Goal: Complete application form: Complete application form

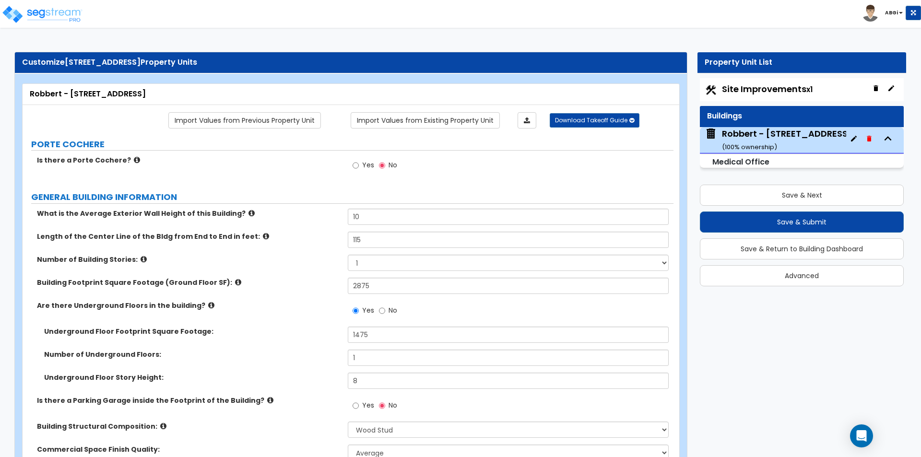
select select "7"
select select "1"
select select "2"
select select "1"
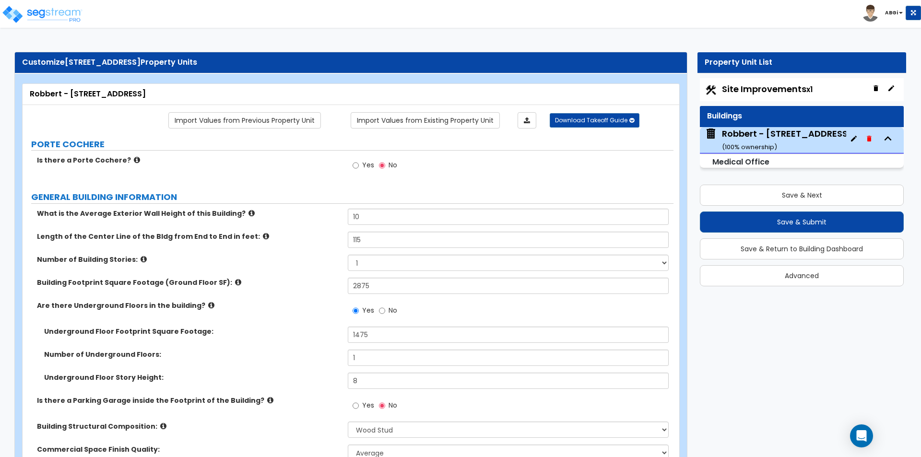
select select "2"
select select "1"
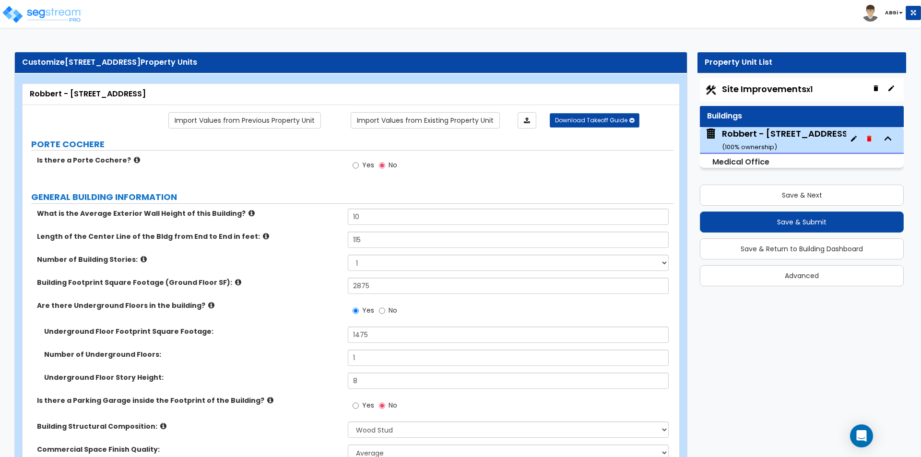
select select "2"
select select "3"
select select "5"
select select "1"
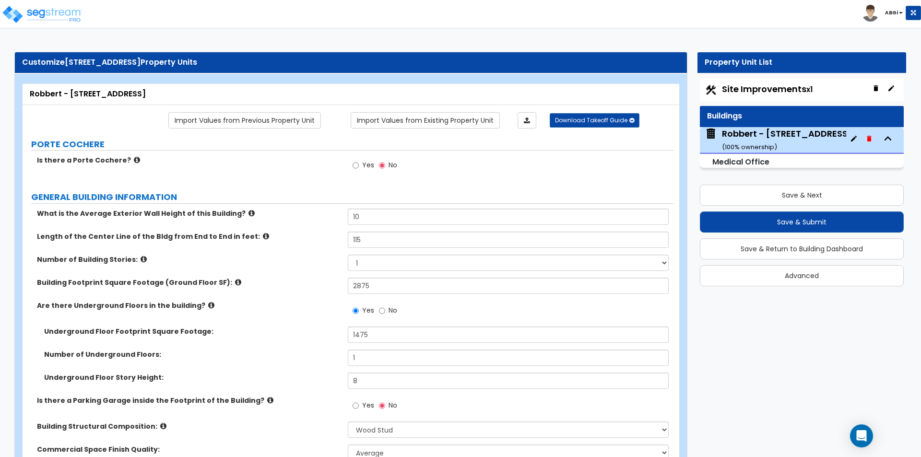
select select "1"
select select "3"
select select "1"
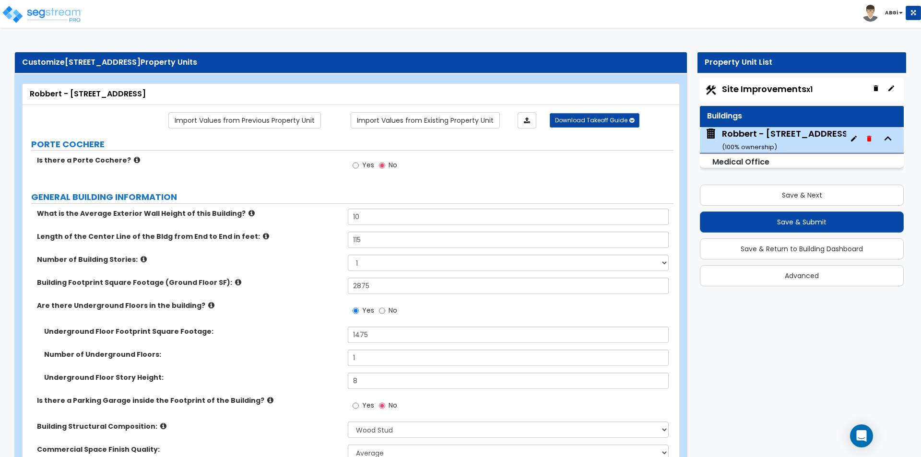
select select "3"
select select "2"
select select "5"
select select "3"
select select "1"
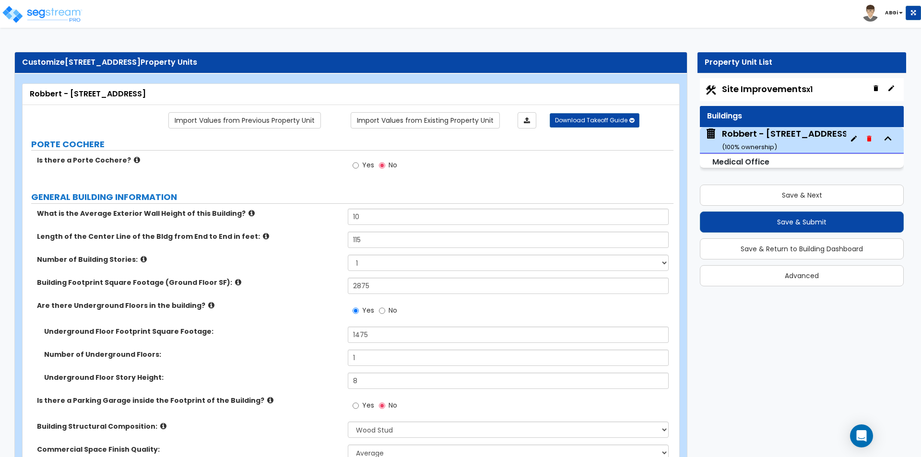
select select "2"
select select "1"
select select "2"
select select "1"
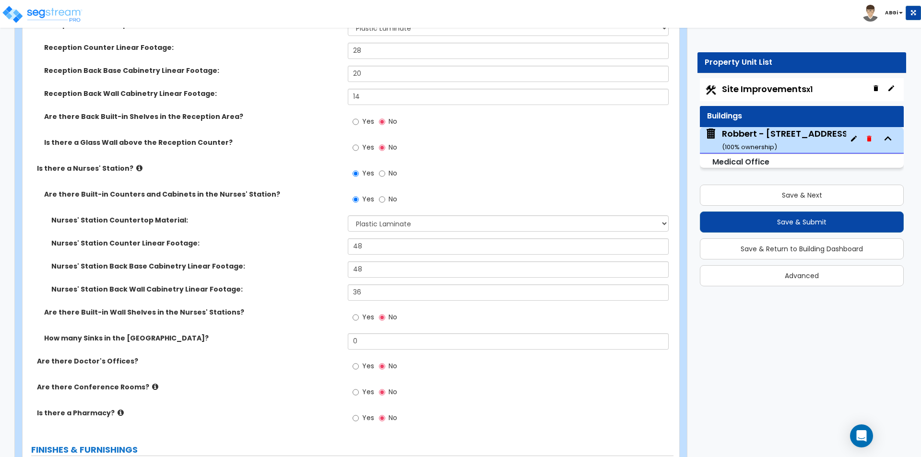
scroll to position [2687, 0]
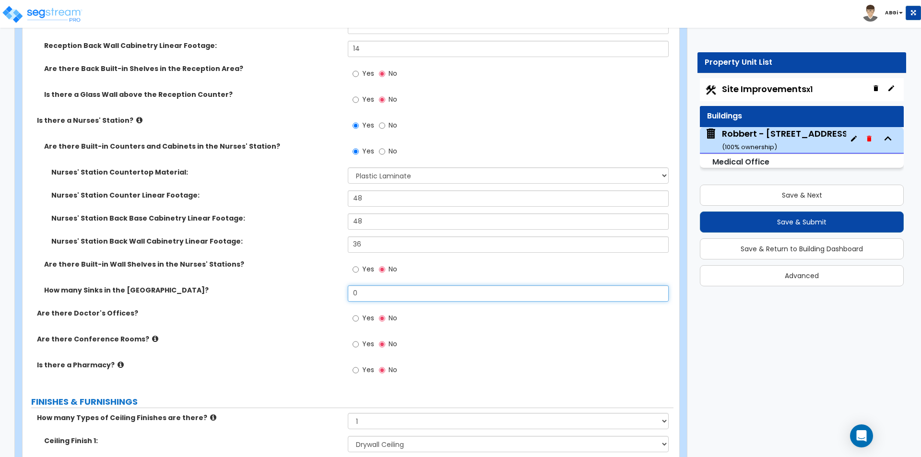
click at [363, 296] on input "0" at bounding box center [508, 293] width 320 height 16
type input "1"
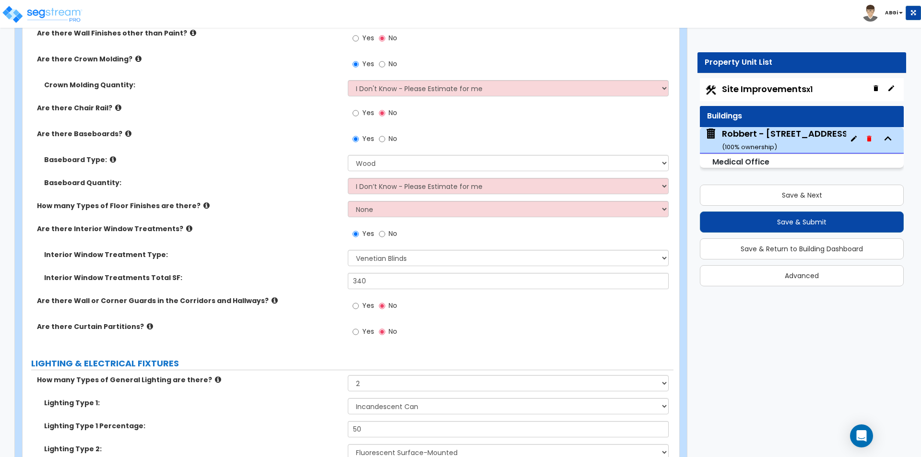
scroll to position [3166, 0]
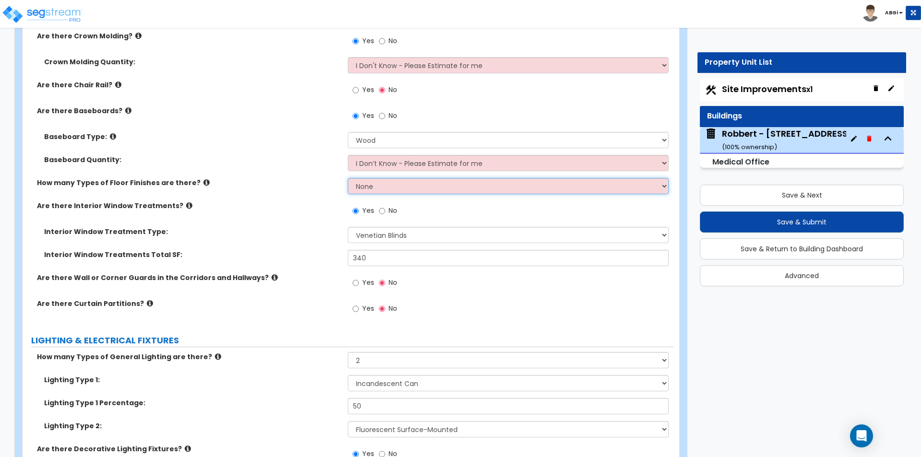
click at [397, 184] on select "None 1 2 3 4" at bounding box center [508, 186] width 320 height 16
select select "3"
click at [348, 178] on select "None 1 2 3 4" at bounding box center [508, 186] width 320 height 16
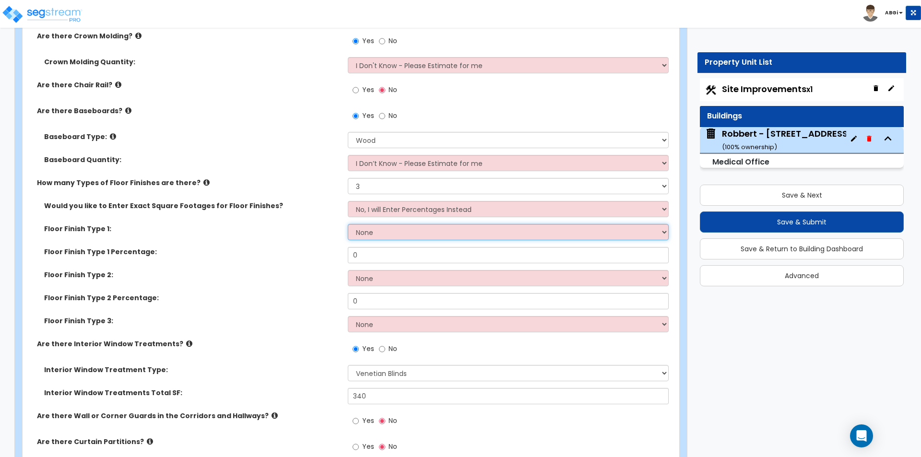
click at [395, 235] on select "None Tile Flooring Hardwood Flooring Resilient Laminate Flooring VCT Flooring S…" at bounding box center [508, 232] width 320 height 16
select select "5"
click at [348, 224] on select "None Tile Flooring Hardwood Flooring Resilient Laminate Flooring VCT Flooring S…" at bounding box center [508, 232] width 320 height 16
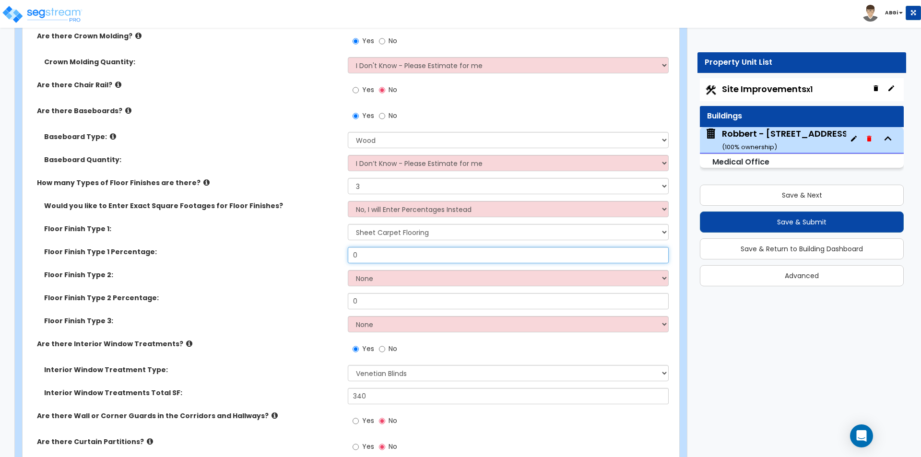
click at [382, 254] on input "0" at bounding box center [508, 255] width 320 height 16
type input "30"
click at [414, 277] on select "None Tile Flooring Hardwood Flooring Resilient Laminate Flooring VCT Flooring S…" at bounding box center [508, 278] width 320 height 16
select select "3"
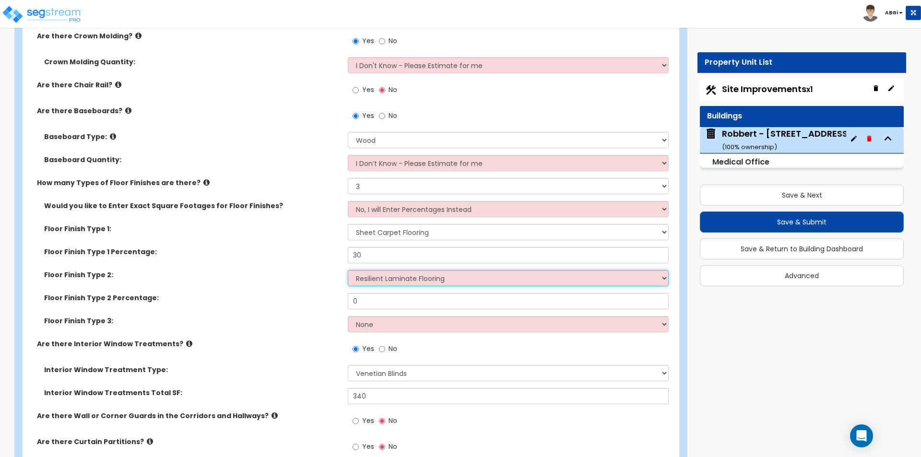
click at [348, 270] on select "None Tile Flooring Hardwood Flooring Resilient Laminate Flooring VCT Flooring S…" at bounding box center [508, 278] width 320 height 16
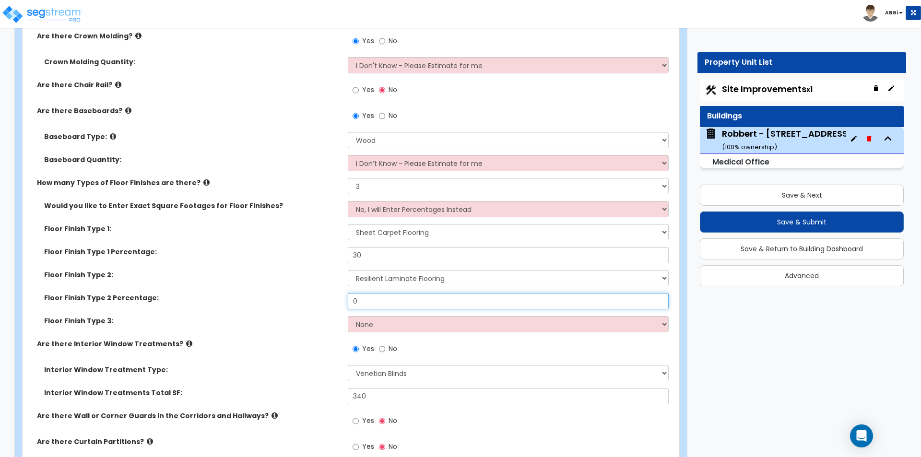
click at [401, 303] on input "0" at bounding box center [508, 301] width 320 height 16
type input "40"
click at [403, 328] on select "None Tile Flooring Hardwood Flooring Resilient Laminate Flooring VCT Flooring S…" at bounding box center [508, 324] width 320 height 16
select select "6"
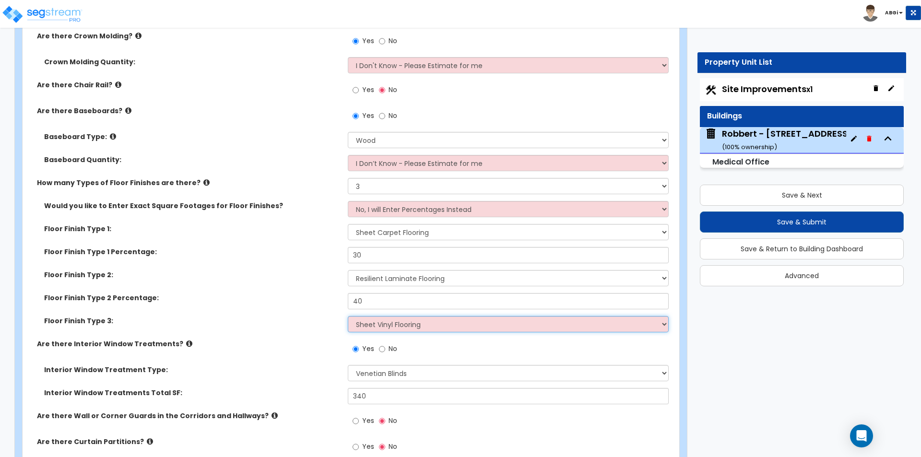
click at [348, 316] on select "None Tile Flooring Hardwood Flooring Resilient Laminate Flooring VCT Flooring S…" at bounding box center [508, 324] width 320 height 16
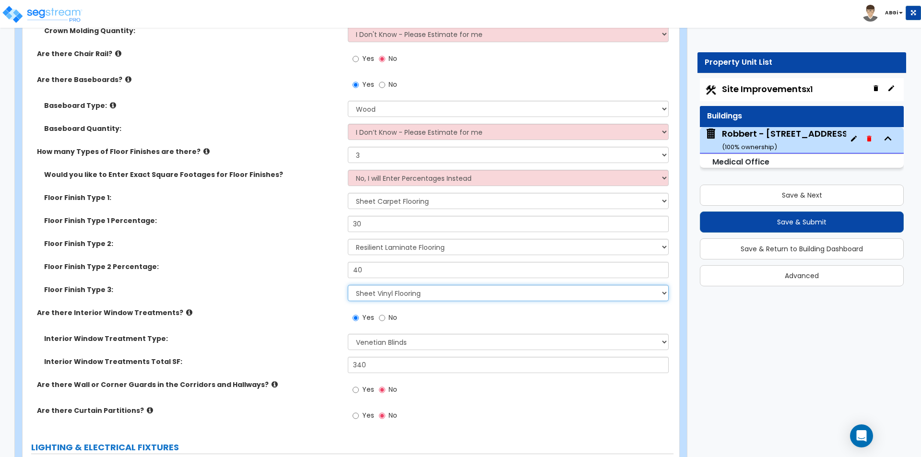
scroll to position [3214, 0]
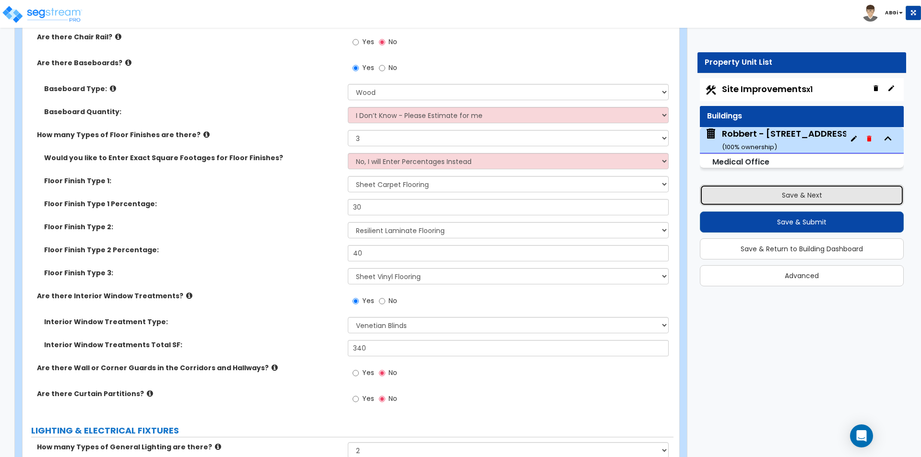
click at [780, 197] on button "Save & Next" at bounding box center [802, 195] width 204 height 21
select select "2"
select select "1"
select select "2"
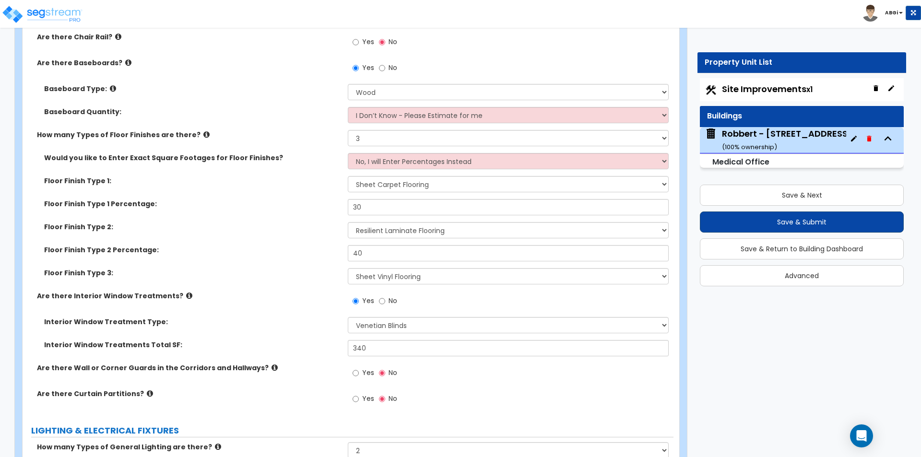
select select "1"
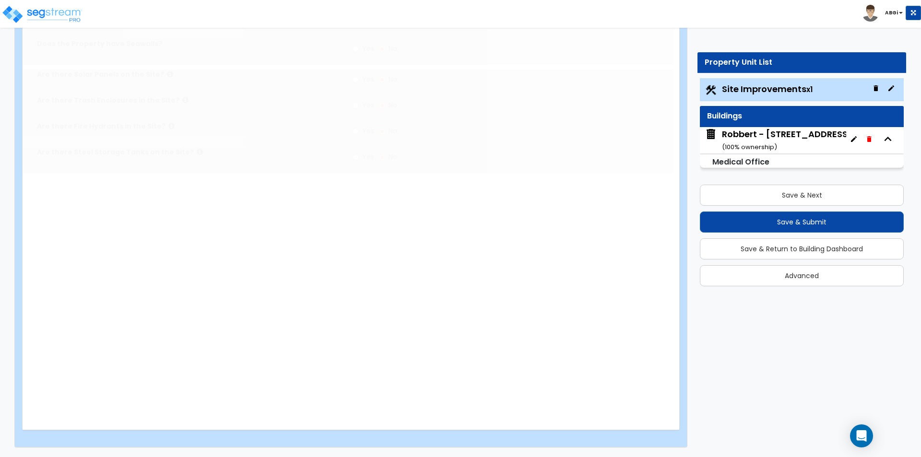
scroll to position [0, 0]
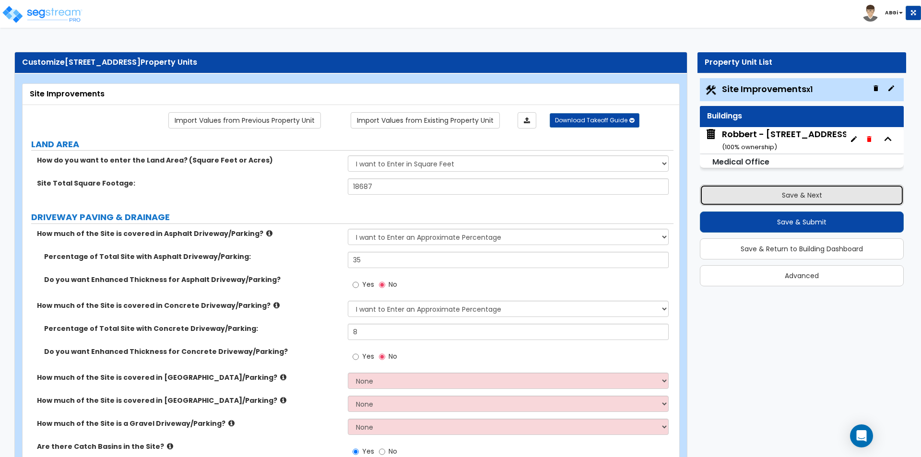
click at [792, 189] on button "Save & Next" at bounding box center [802, 195] width 204 height 21
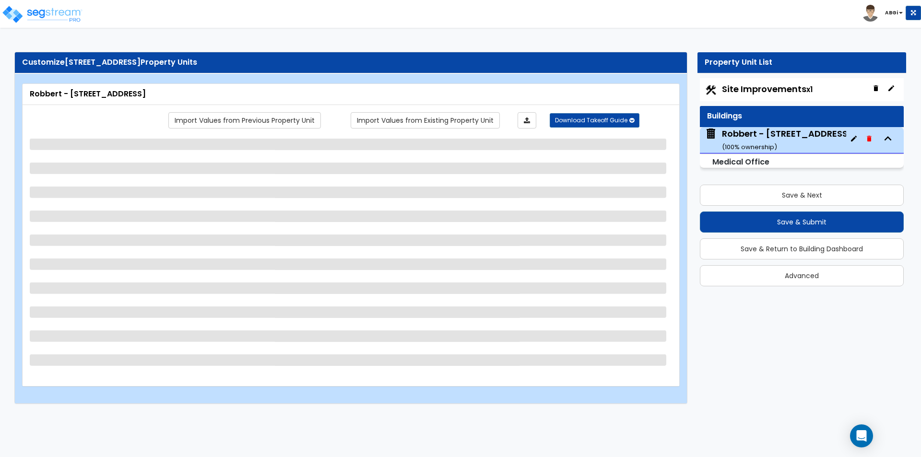
select select "7"
select select "1"
select select "2"
select select "1"
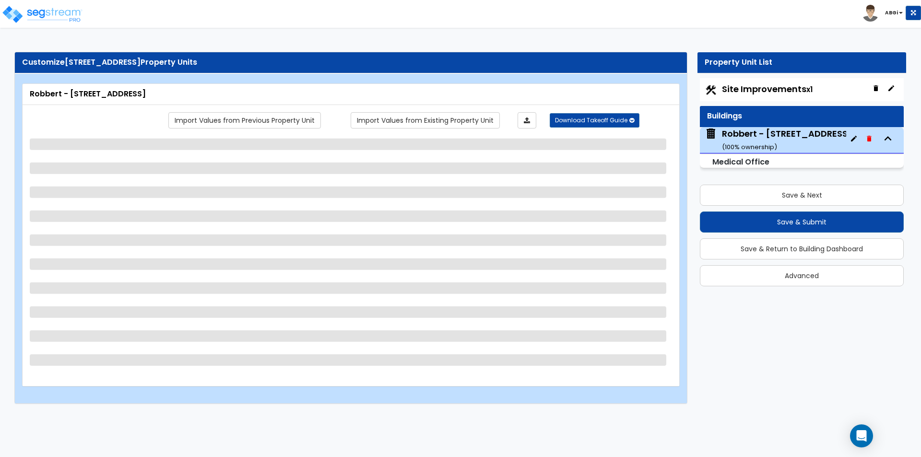
select select "2"
select select "1"
select select "2"
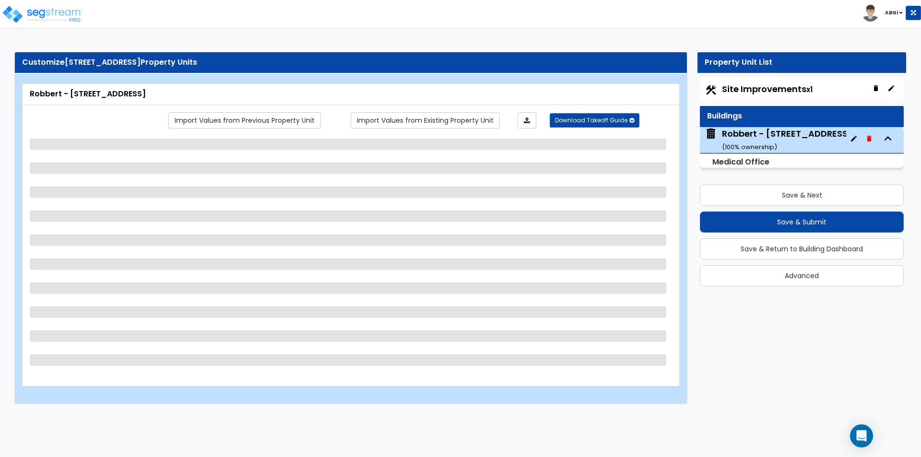
select select "3"
select select "5"
select select "1"
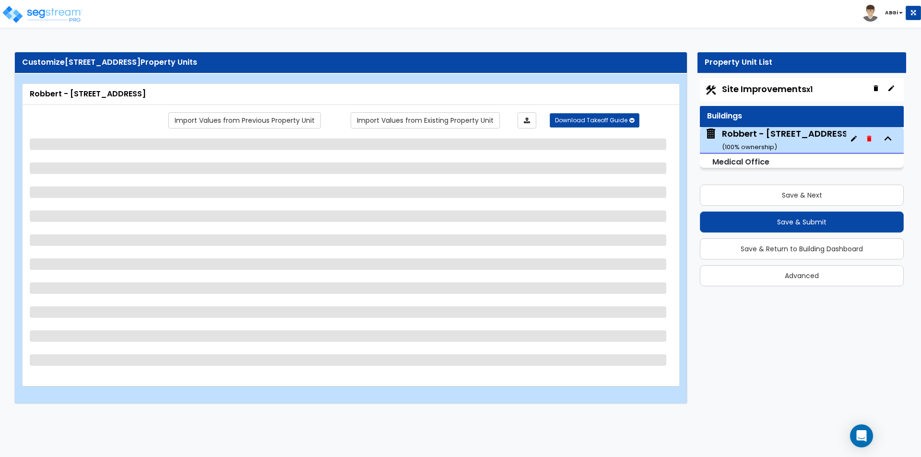
select select "1"
select select "3"
select select "1"
select select "3"
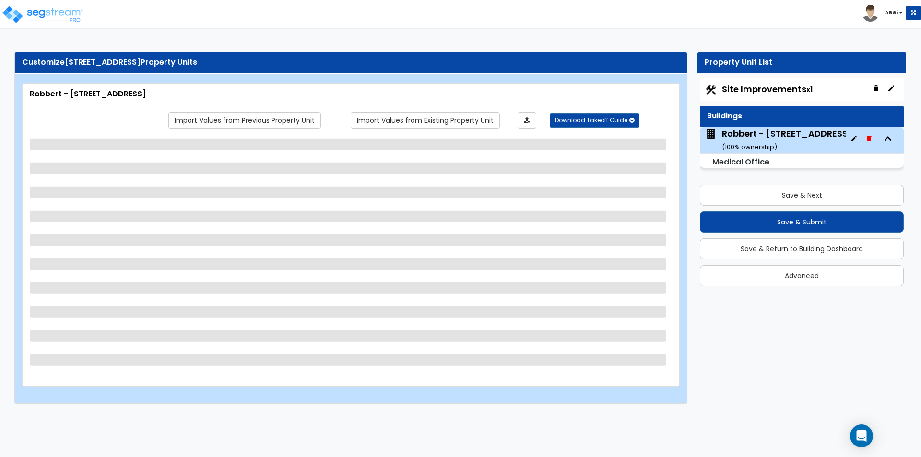
select select "5"
select select "3"
select select "6"
select select "3"
select select "2"
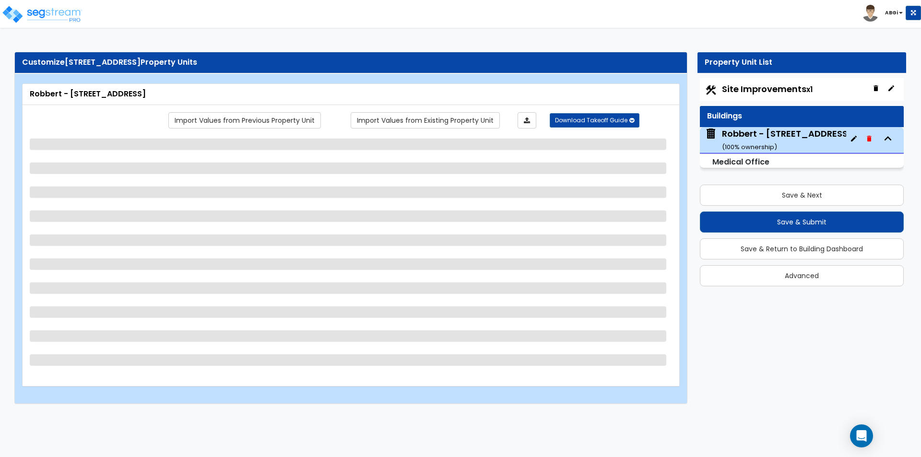
select select "5"
select select "3"
select select "1"
select select "2"
select select "1"
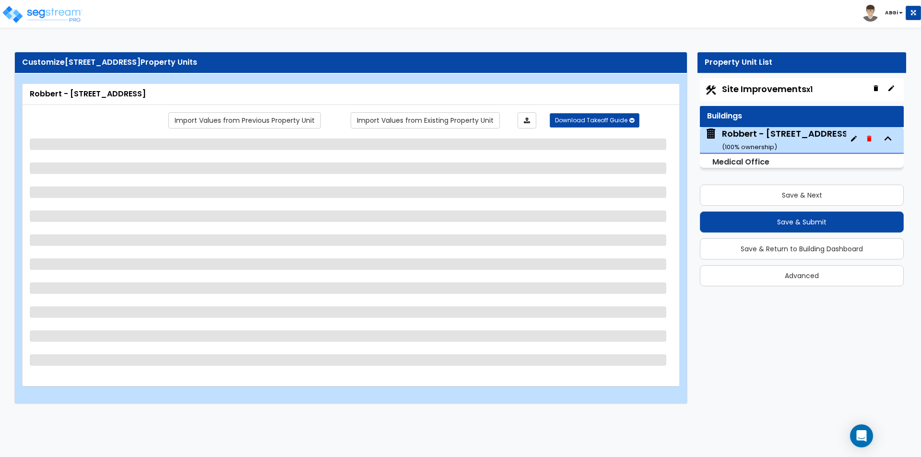
select select "2"
select select "1"
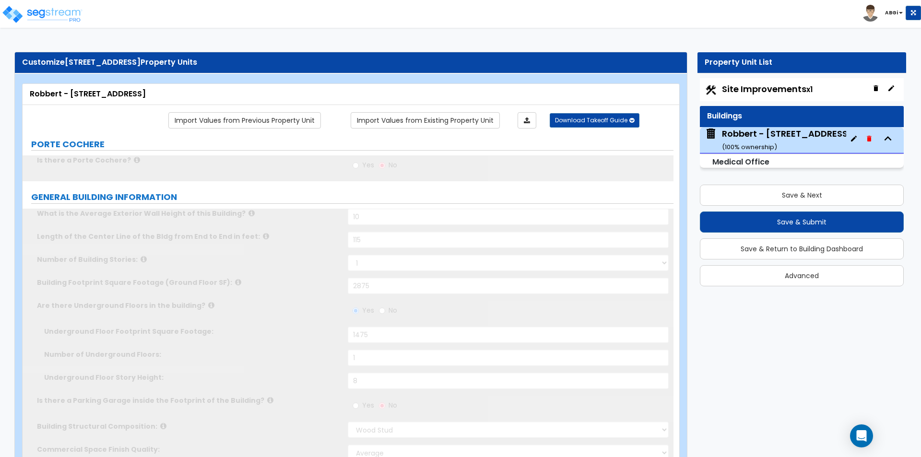
radio input "true"
select select "1"
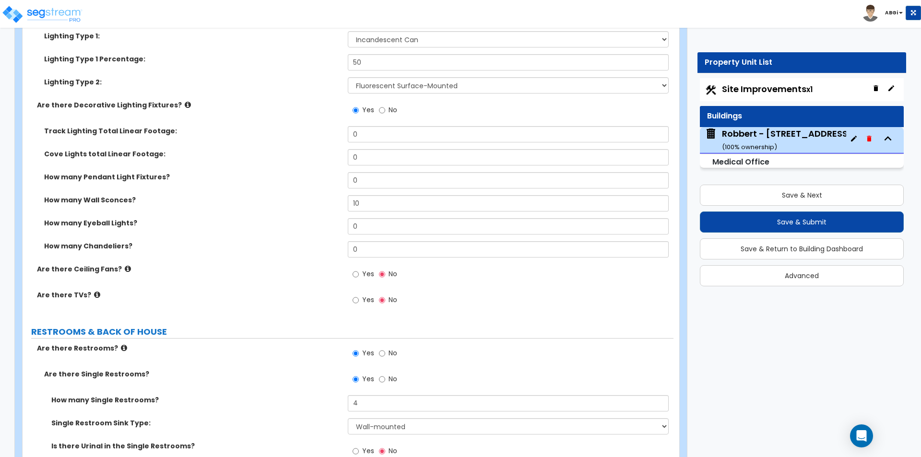
scroll to position [3646, 0]
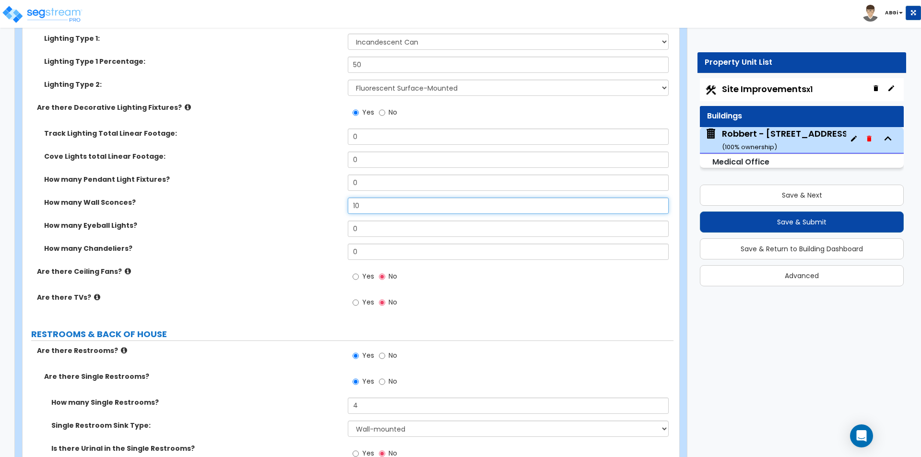
click at [373, 204] on input "10" at bounding box center [508, 206] width 320 height 16
type input "14"
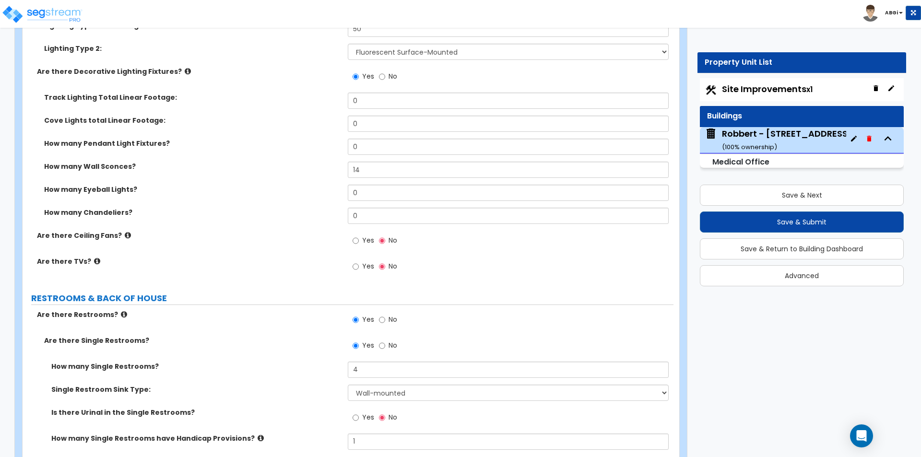
scroll to position [3742, 0]
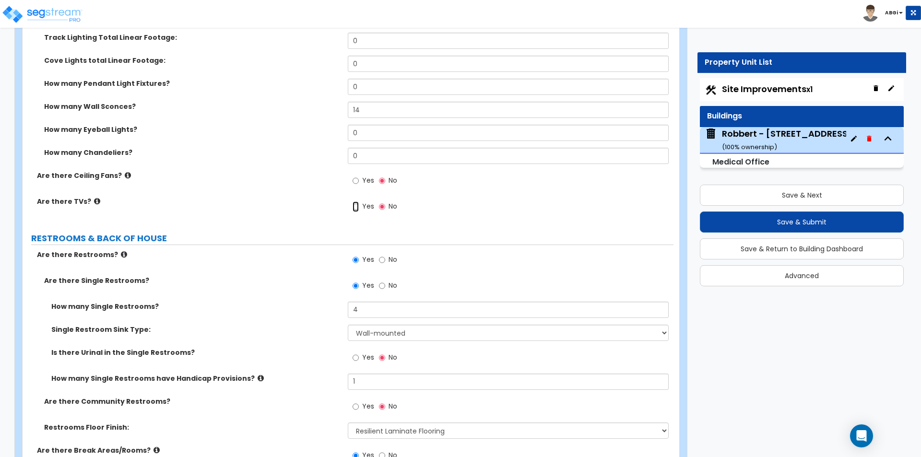
click at [357, 209] on input "Yes" at bounding box center [356, 206] width 6 height 11
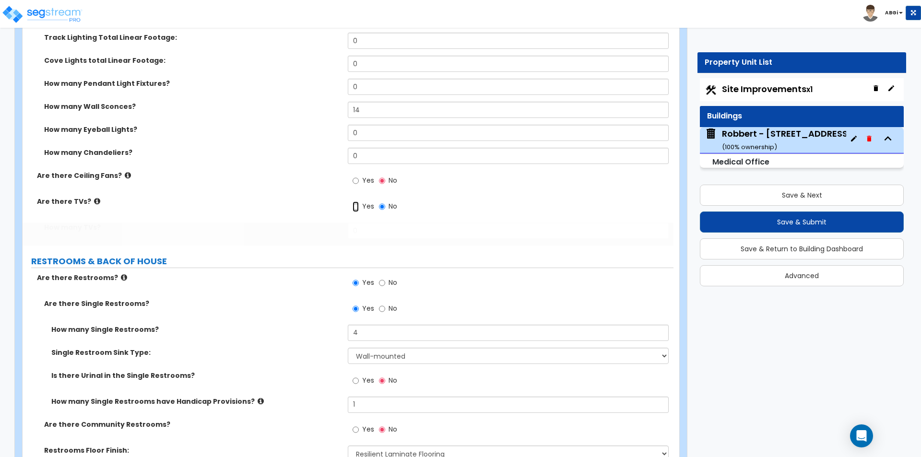
radio input "true"
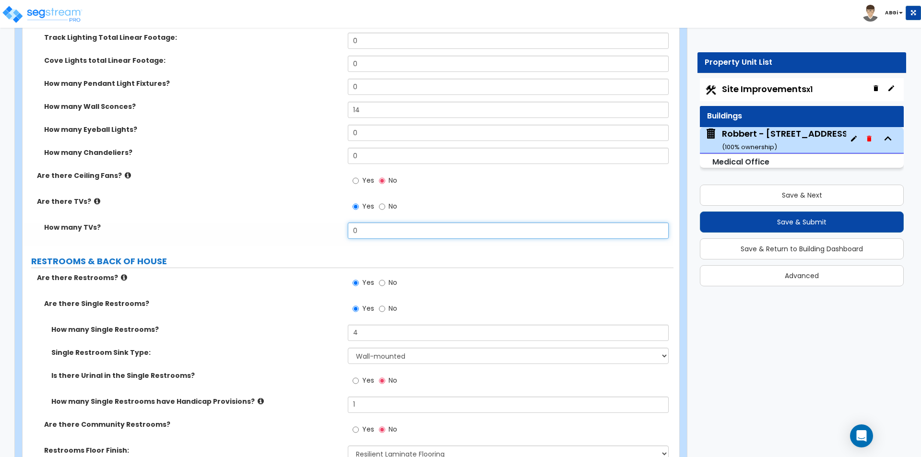
click at [362, 233] on input "0" at bounding box center [508, 231] width 320 height 16
type input "2"
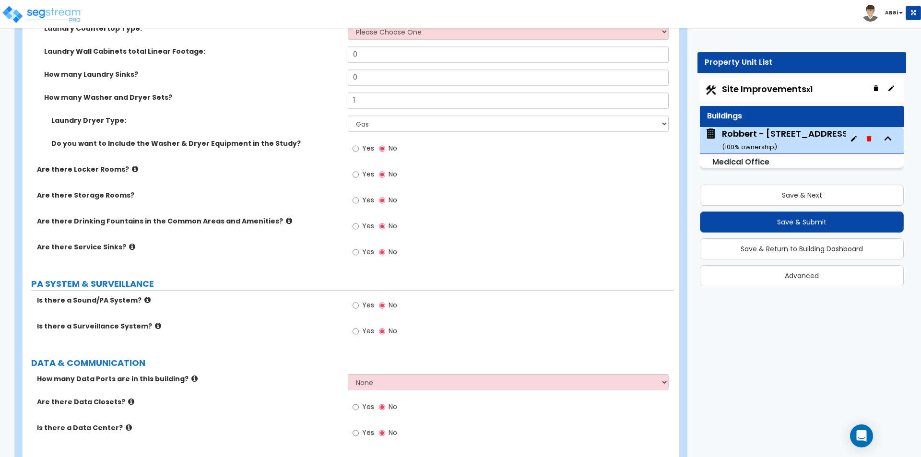
scroll to position [4749, 0]
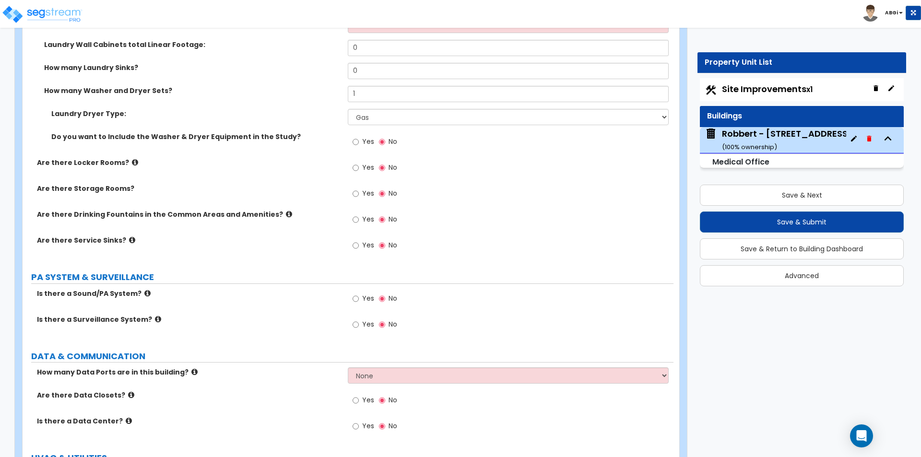
type input "1"
click at [358, 217] on input "Yes" at bounding box center [356, 219] width 6 height 11
radio input "true"
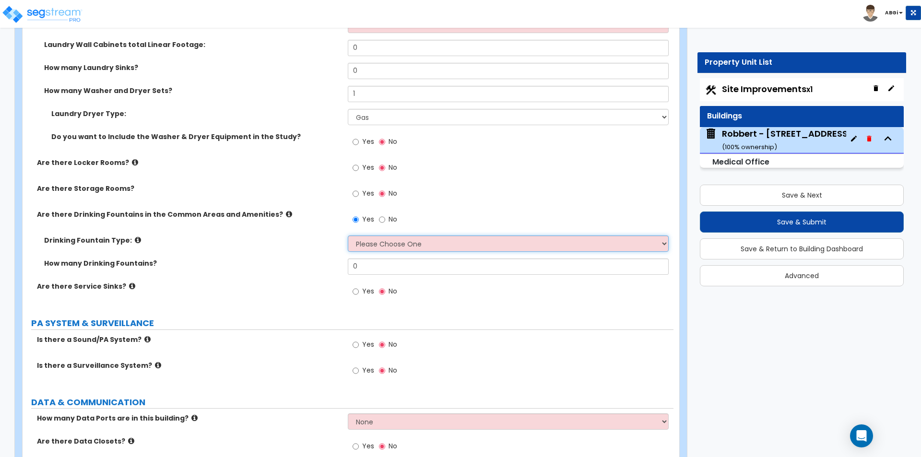
click at [367, 242] on select "Please Choose One Wall-mounted Floor-mounted" at bounding box center [508, 244] width 320 height 16
select select "1"
click at [348, 236] on select "Please Choose One Wall-mounted Floor-mounted" at bounding box center [508, 244] width 320 height 16
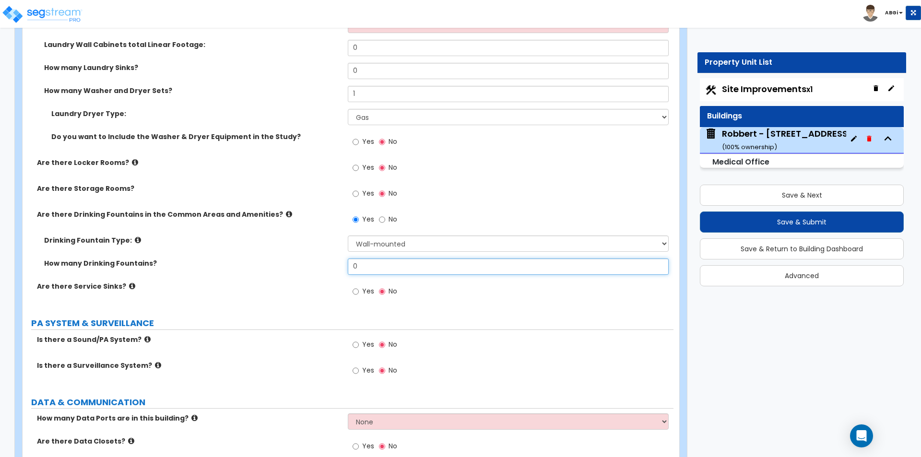
click at [375, 274] on input "0" at bounding box center [508, 267] width 320 height 16
type input "1"
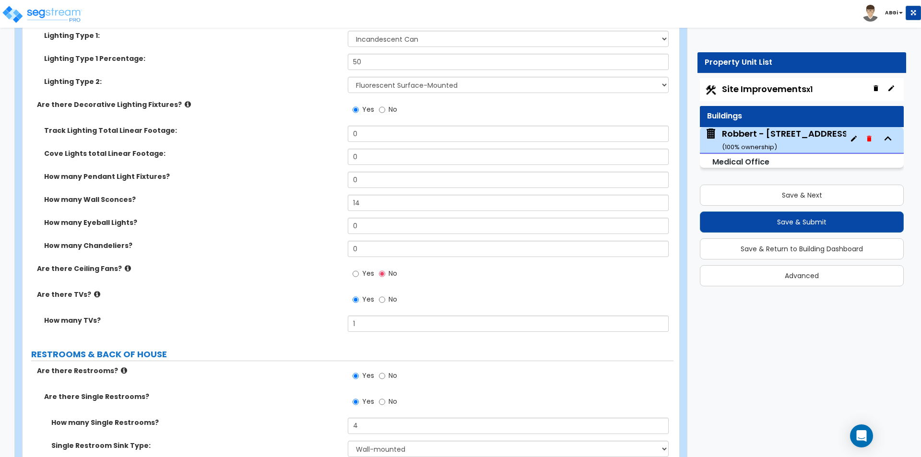
scroll to position [3646, 0]
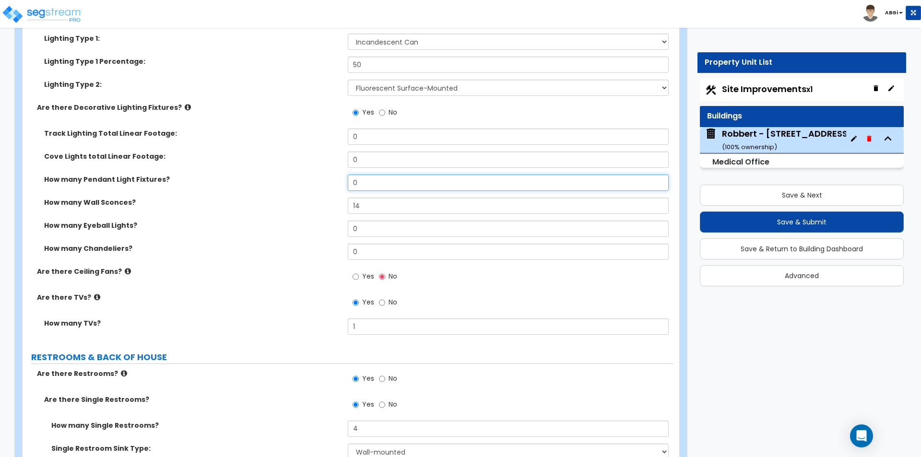
click at [376, 184] on input "0" at bounding box center [508, 183] width 320 height 16
type input "6"
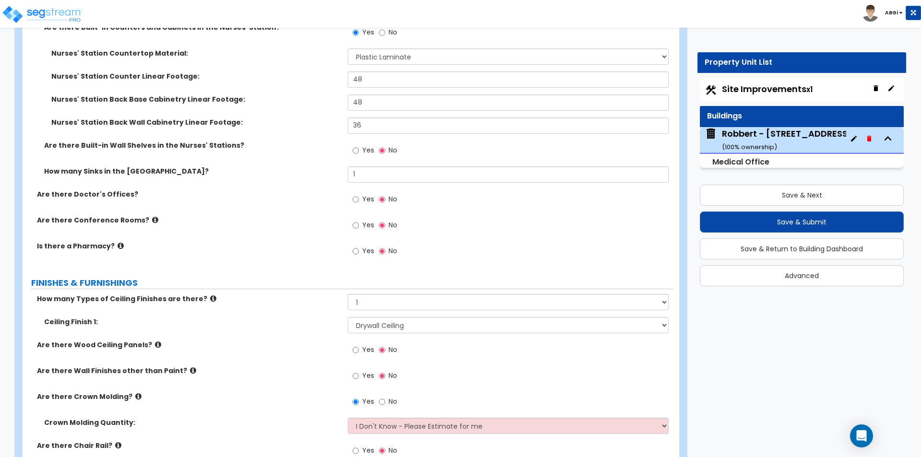
scroll to position [2782, 0]
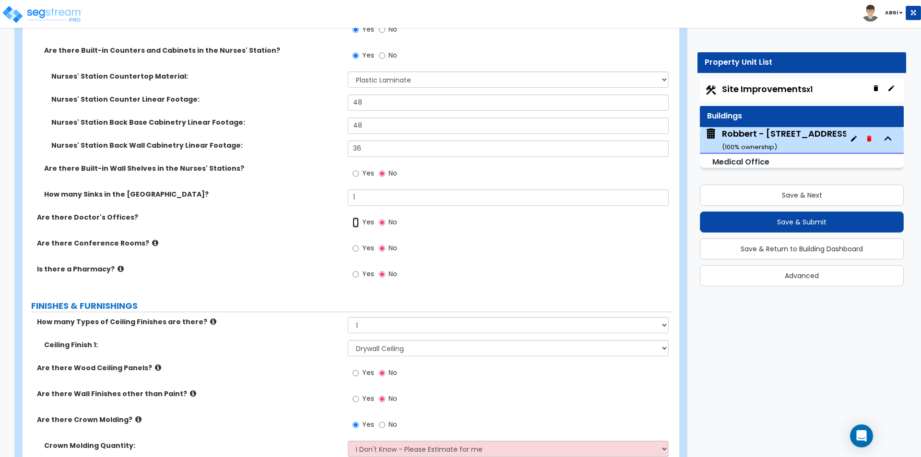
click at [356, 220] on input "Yes" at bounding box center [356, 222] width 6 height 11
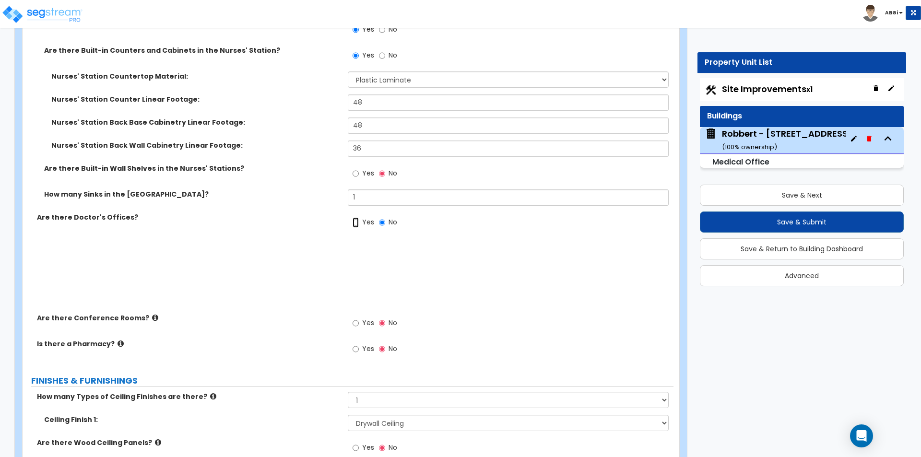
radio input "true"
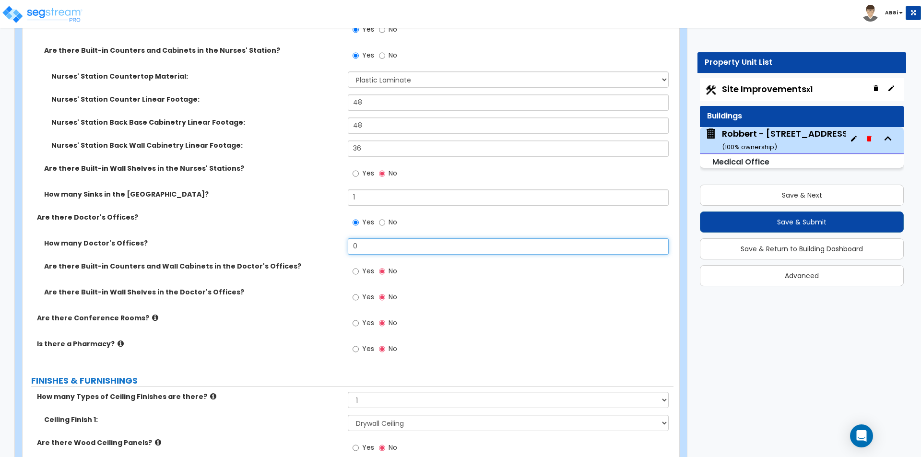
click at [372, 250] on input "0" at bounding box center [508, 246] width 320 height 16
click at [373, 249] on input "0" at bounding box center [508, 246] width 320 height 16
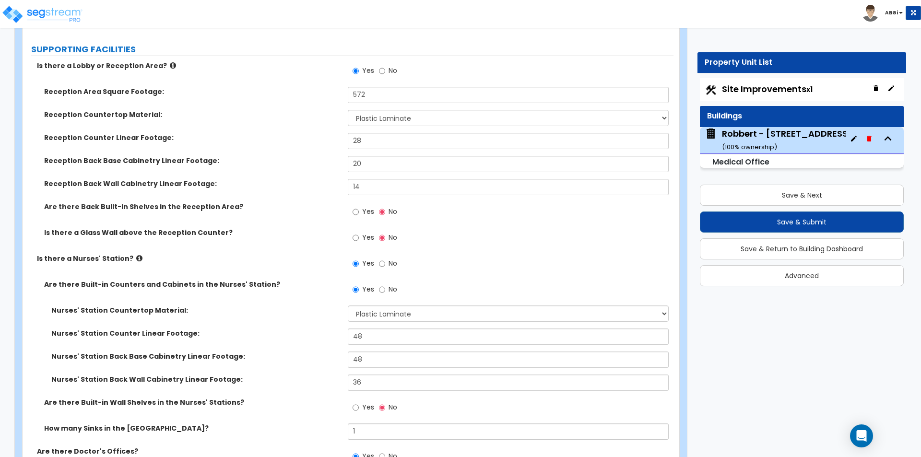
scroll to position [2543, 0]
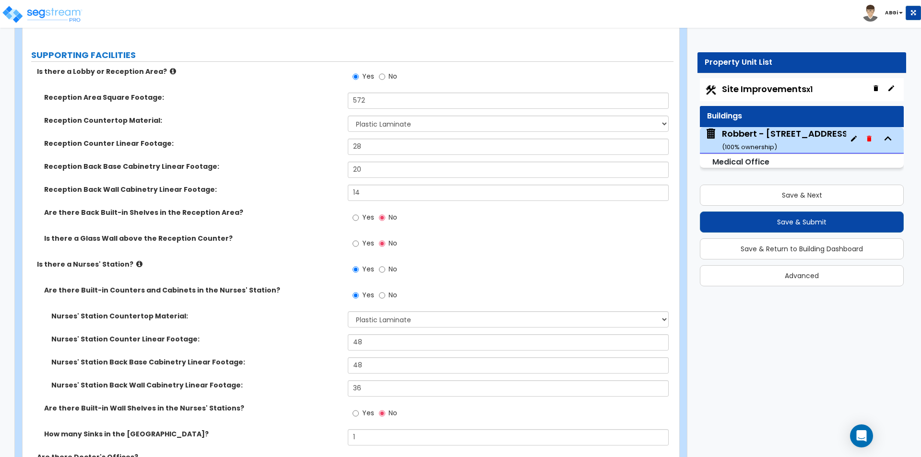
type input "1"
click at [371, 168] on input "20" at bounding box center [508, 170] width 320 height 16
type input "28"
click at [354, 217] on input "Yes" at bounding box center [356, 218] width 6 height 11
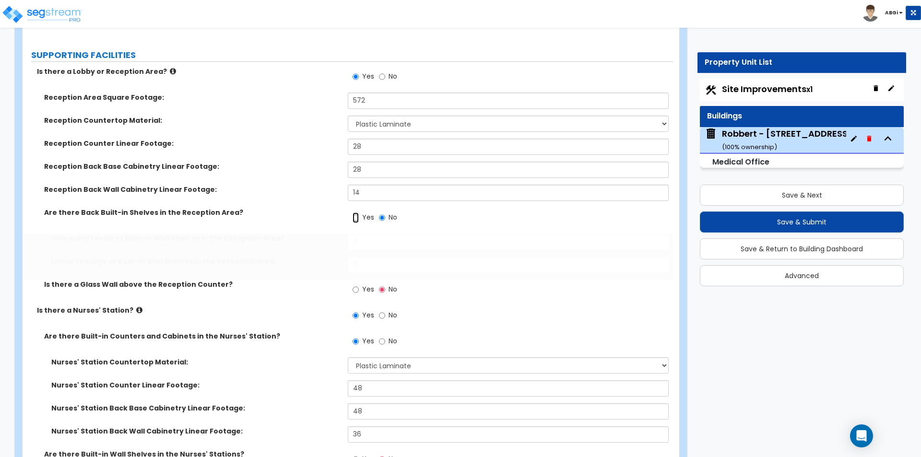
radio input "true"
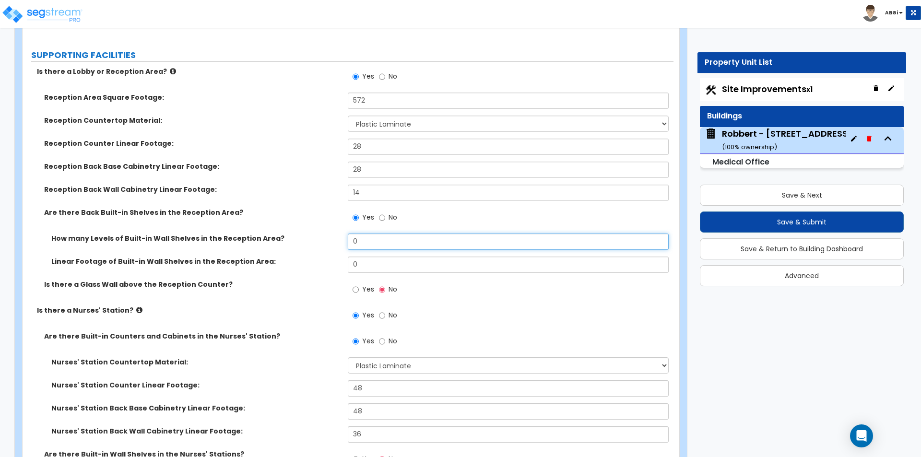
click at [376, 244] on input "0" at bounding box center [508, 242] width 320 height 16
type input "7"
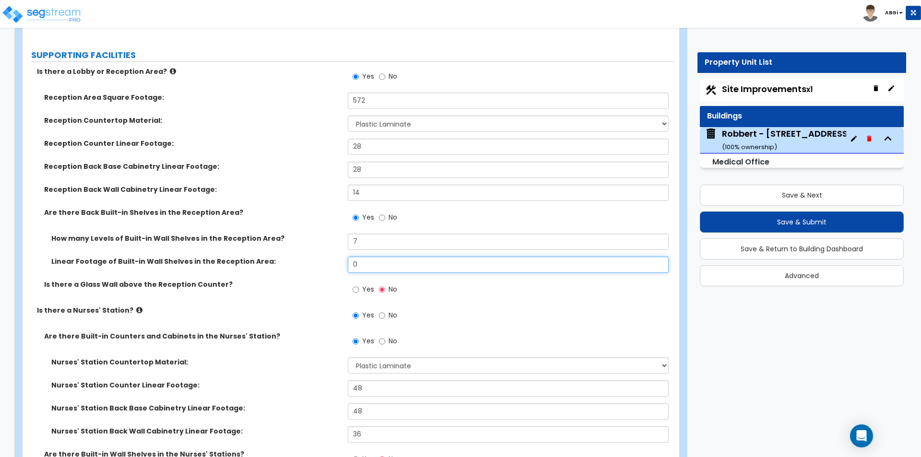
click at [414, 266] on input "0" at bounding box center [508, 265] width 320 height 16
type input "35"
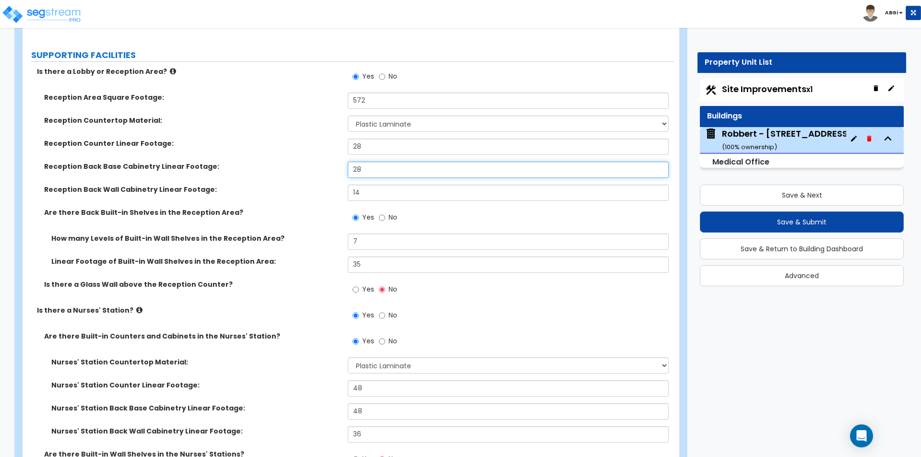
click at [363, 168] on input "28" at bounding box center [508, 170] width 320 height 16
click at [365, 172] on input "20" at bounding box center [508, 170] width 320 height 16
type input "16"
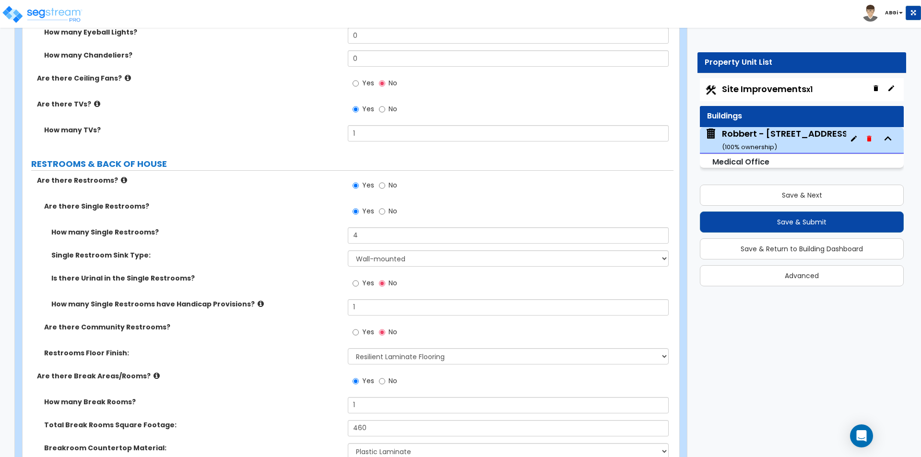
scroll to position [3982, 0]
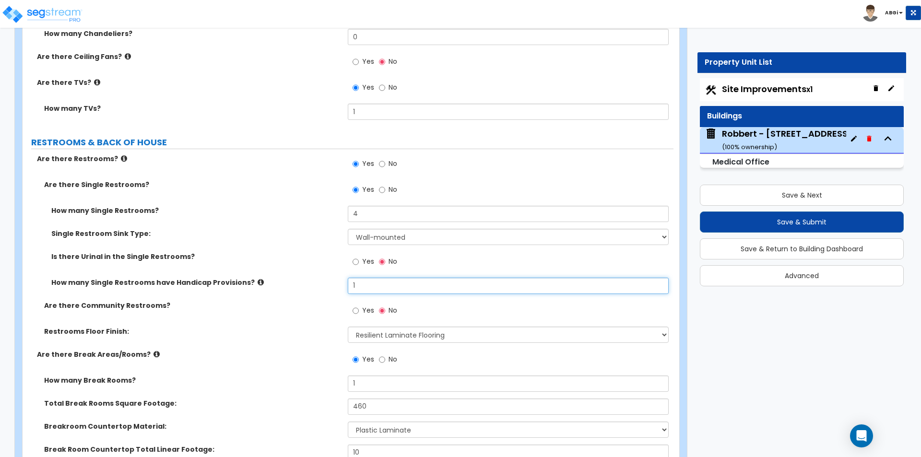
click at [358, 289] on input "1" at bounding box center [508, 286] width 320 height 16
type input "2"
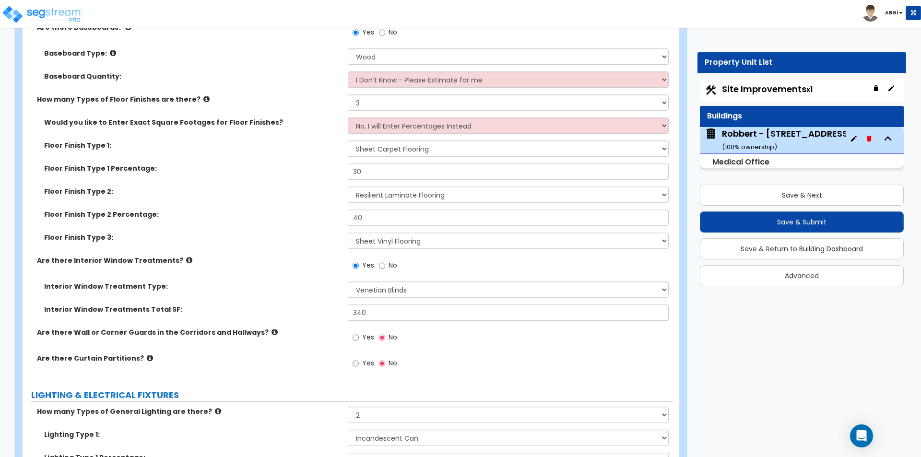
scroll to position [3358, 0]
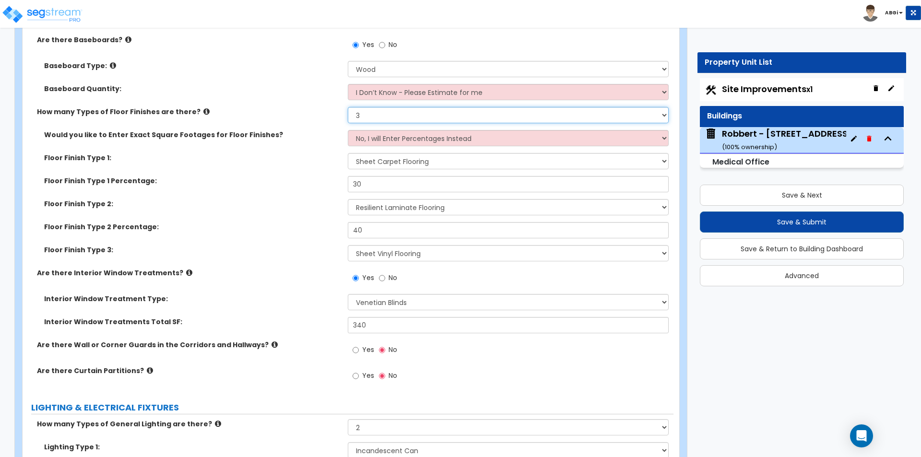
click at [499, 114] on select "None 1 2 3 4" at bounding box center [508, 115] width 320 height 16
select select "4"
click at [348, 107] on select "None 1 2 3 4" at bounding box center [508, 115] width 320 height 16
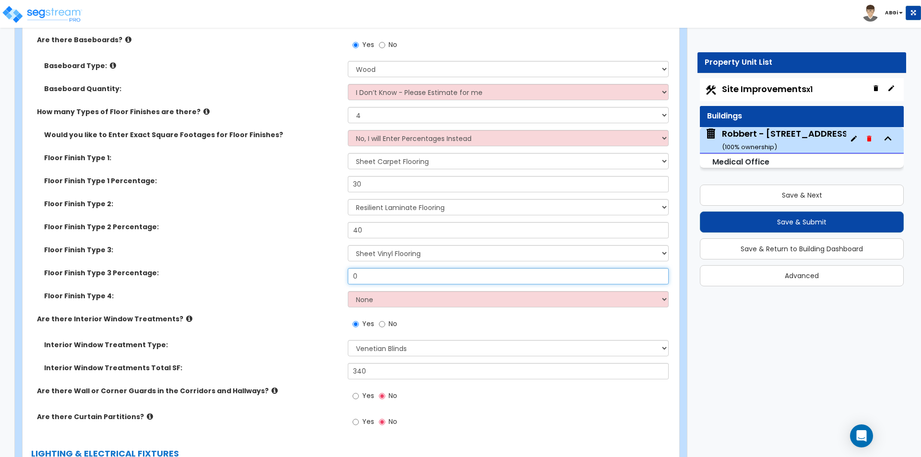
click at [368, 278] on input "0" at bounding box center [508, 276] width 320 height 16
type input "25"
click at [387, 302] on select "None Tile Flooring Hardwood Flooring Resilient Laminate Flooring VCT Flooring S…" at bounding box center [508, 299] width 320 height 16
select select "1"
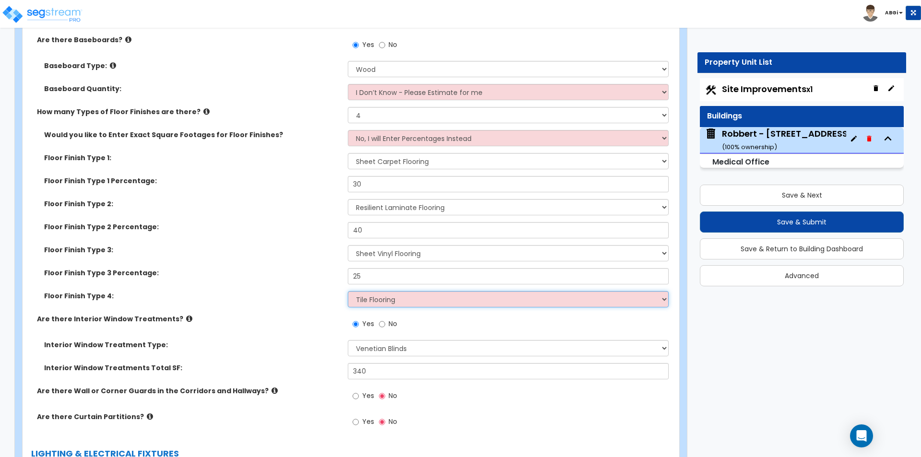
click at [348, 291] on select "None Tile Flooring Hardwood Flooring Resilient Laminate Flooring VCT Flooring S…" at bounding box center [508, 299] width 320 height 16
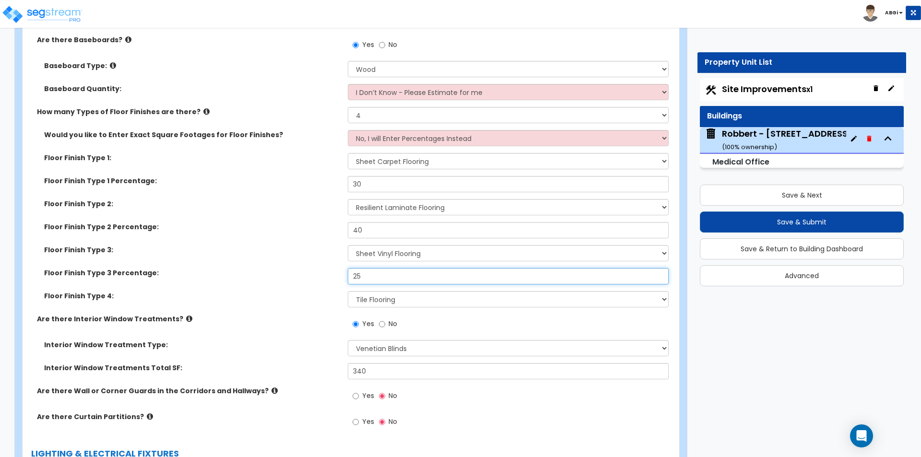
click at [393, 276] on input "25" at bounding box center [508, 276] width 320 height 16
type input "28"
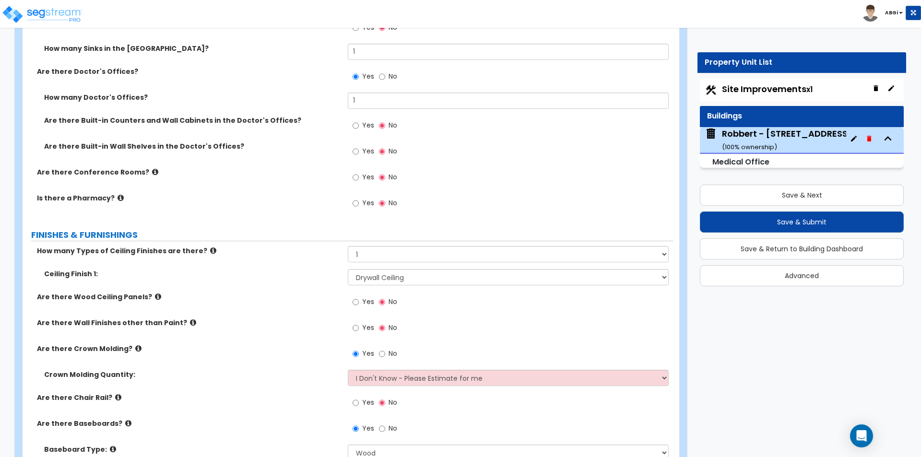
scroll to position [2926, 0]
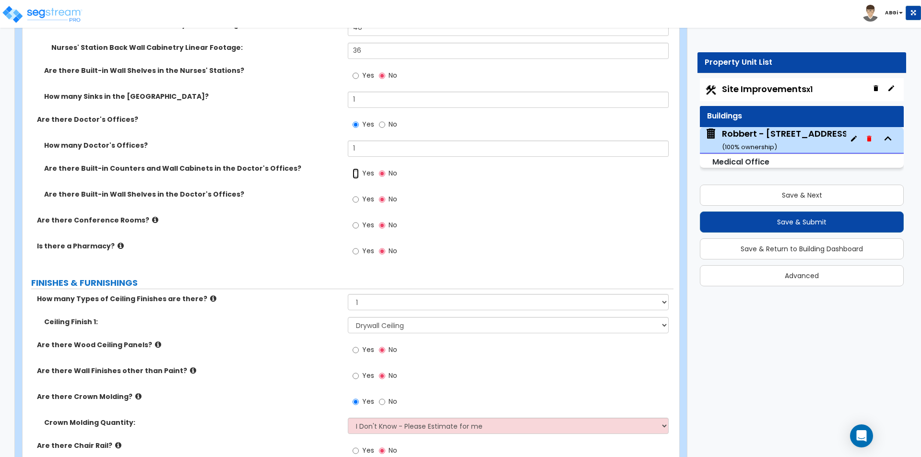
click at [354, 173] on input "Yes" at bounding box center [356, 173] width 6 height 11
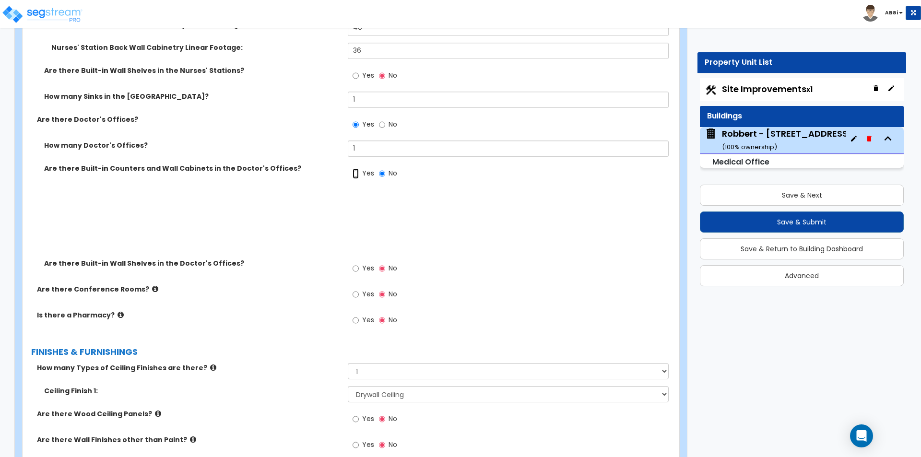
radio input "true"
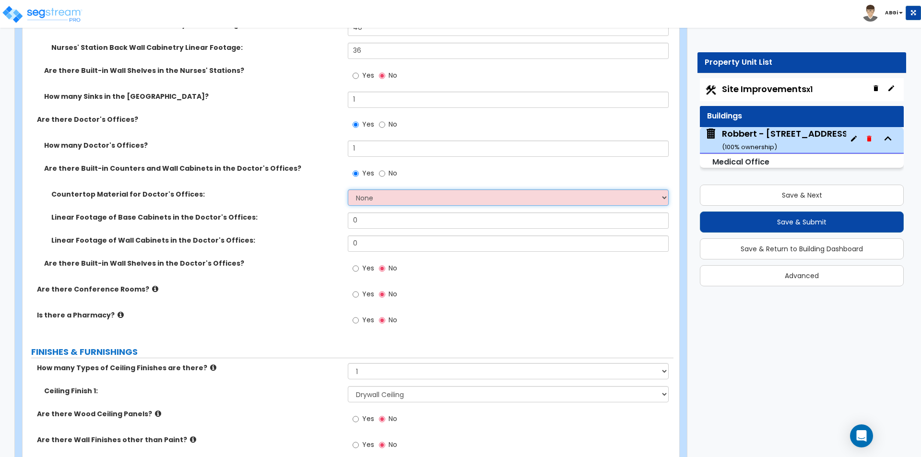
click at [366, 200] on select "None Plastic Laminate Solid Surface Stone Quartz Marble Tile Wood Stainless Ste…" at bounding box center [508, 197] width 320 height 16
select select "1"
click at [348, 189] on select "None Plastic Laminate Solid Surface Stone Quartz Marble Tile Wood Stainless Ste…" at bounding box center [508, 197] width 320 height 16
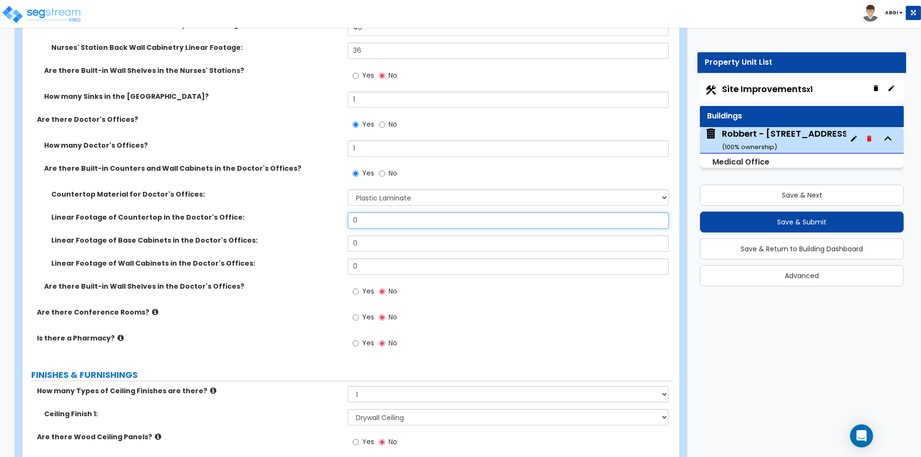
click at [361, 221] on input "0" at bounding box center [508, 221] width 320 height 16
type input "24"
click at [364, 264] on input "0" at bounding box center [508, 267] width 320 height 16
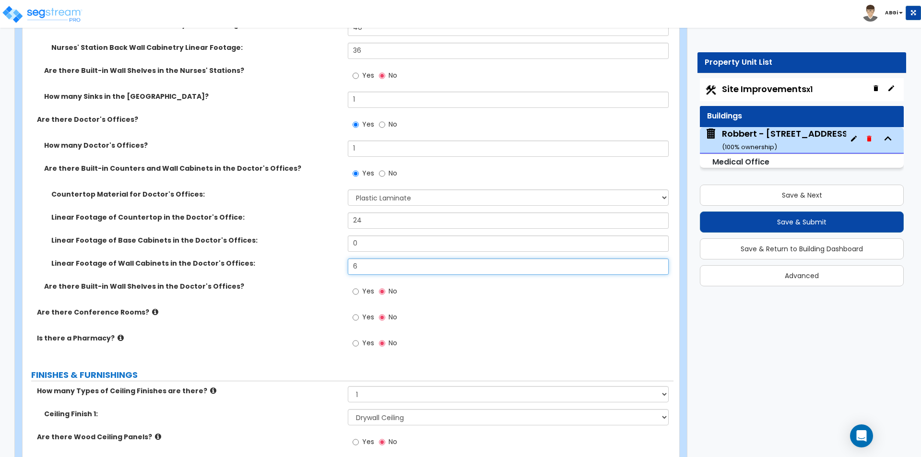
type input "6"
click at [387, 224] on input "24" at bounding box center [508, 221] width 320 height 16
click at [387, 223] on input "24" at bounding box center [508, 221] width 320 height 16
type input "20"
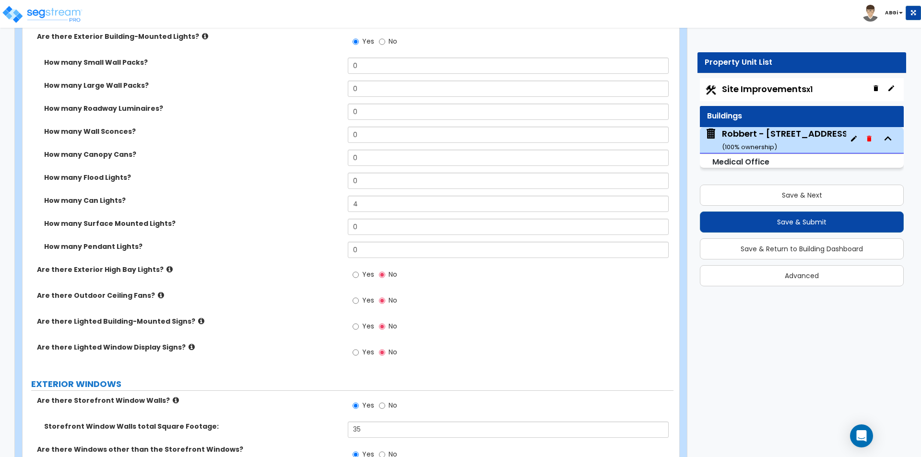
scroll to position [720, 0]
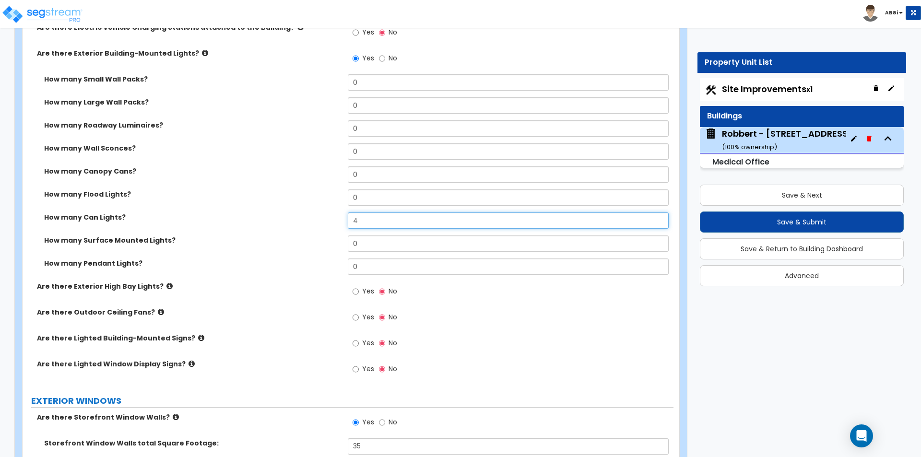
click at [374, 218] on input "4" at bounding box center [508, 221] width 320 height 16
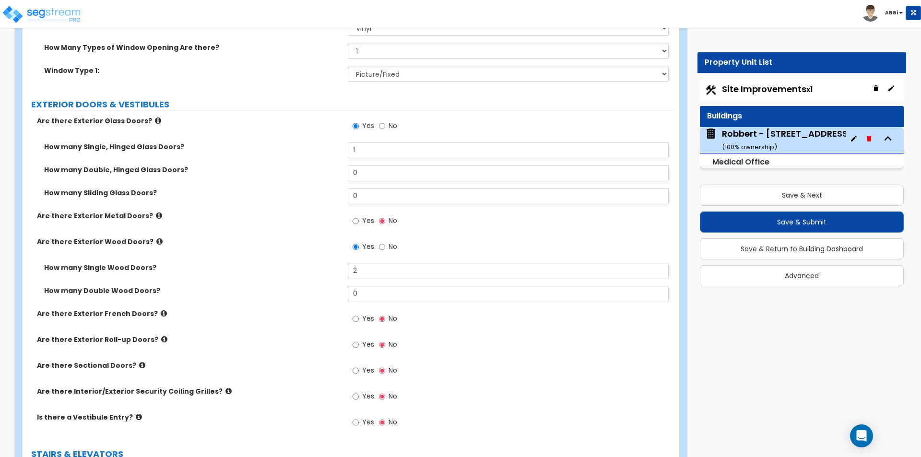
scroll to position [1247, 0]
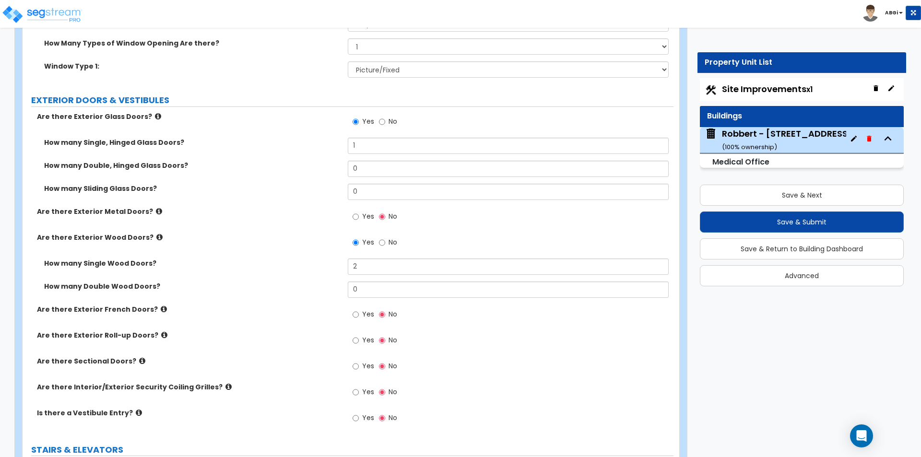
type input "12"
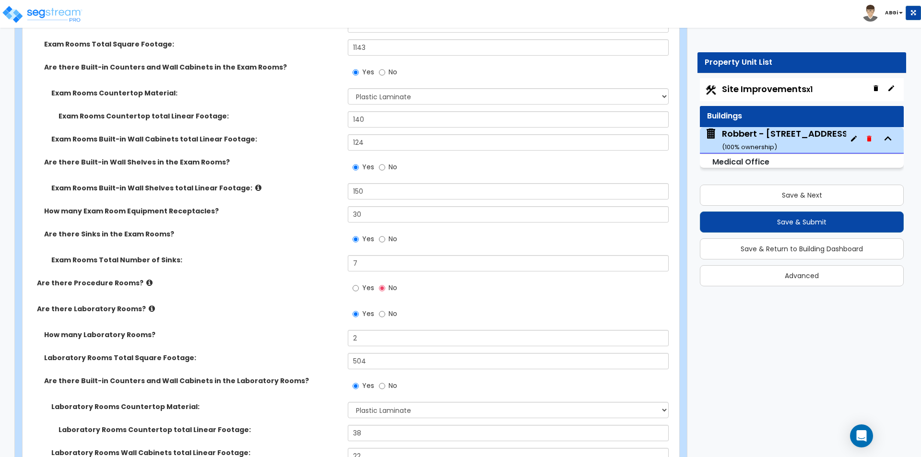
scroll to position [1823, 0]
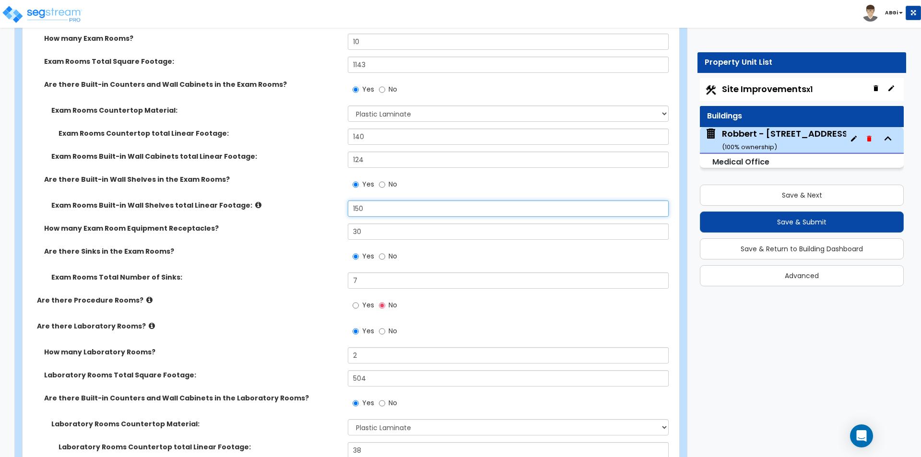
click at [373, 215] on input "150" at bounding box center [508, 209] width 320 height 16
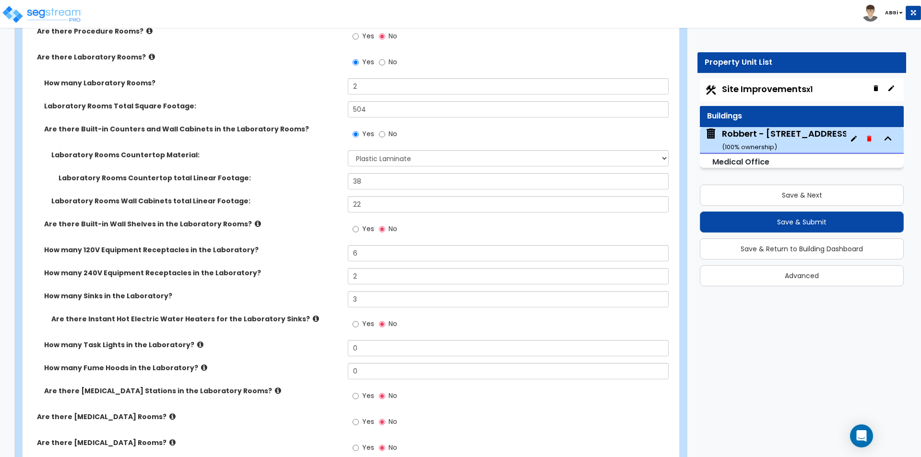
scroll to position [2207, 0]
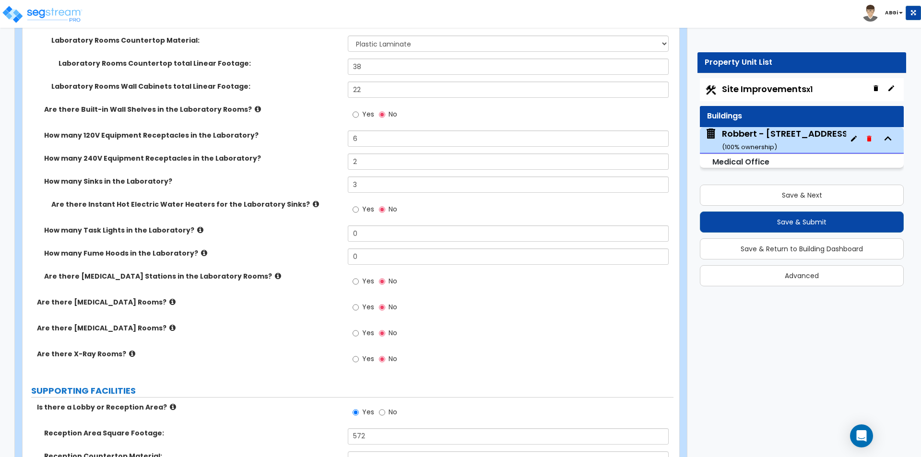
type input "40"
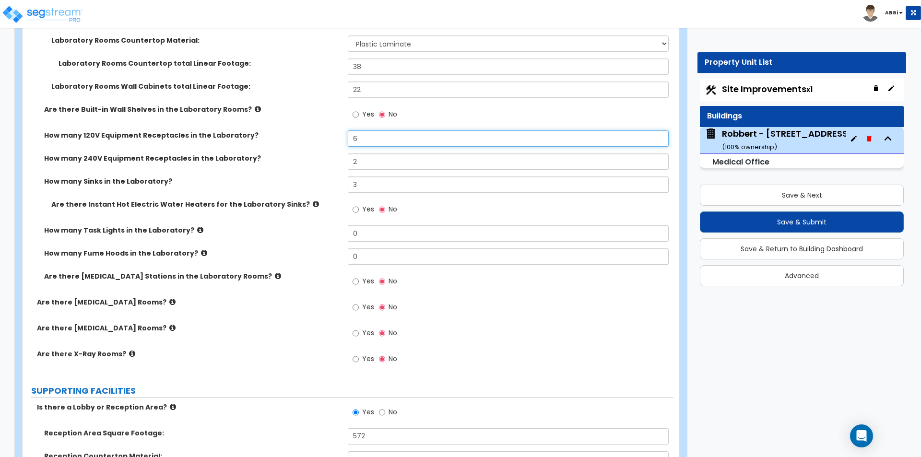
click at [361, 141] on input "6" at bounding box center [508, 138] width 320 height 16
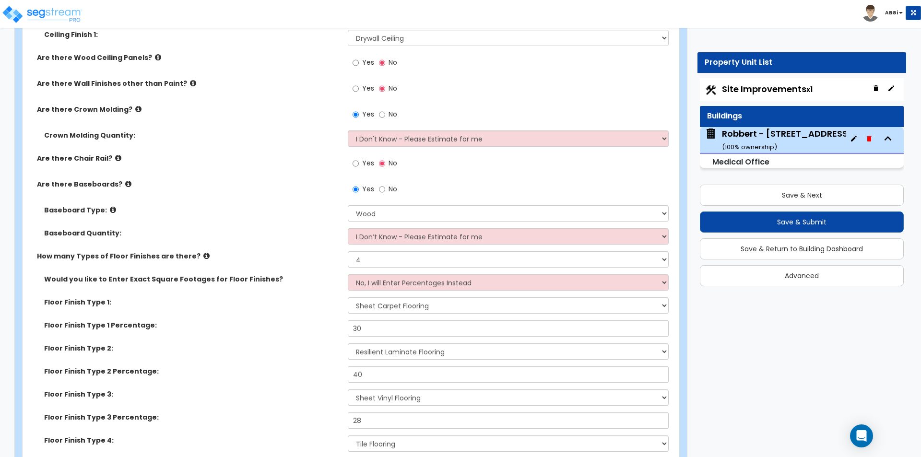
scroll to position [3310, 0]
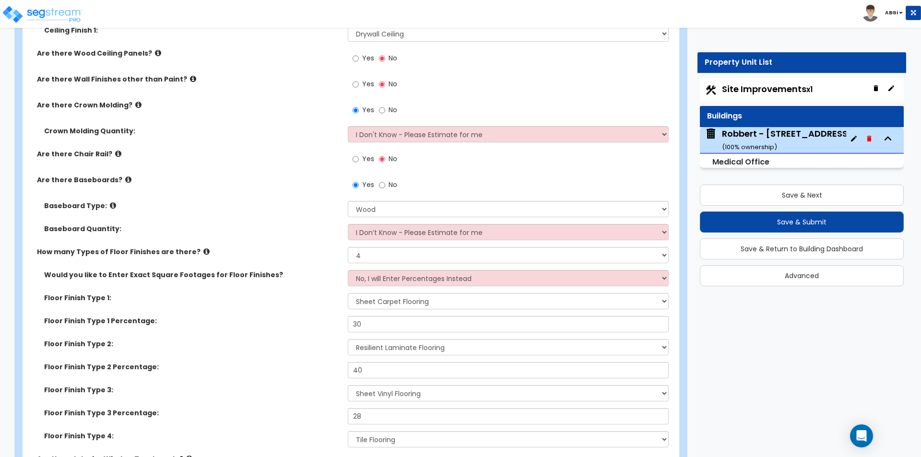
type input "8"
click at [383, 111] on input "No" at bounding box center [382, 110] width 6 height 11
radio input "false"
radio input "true"
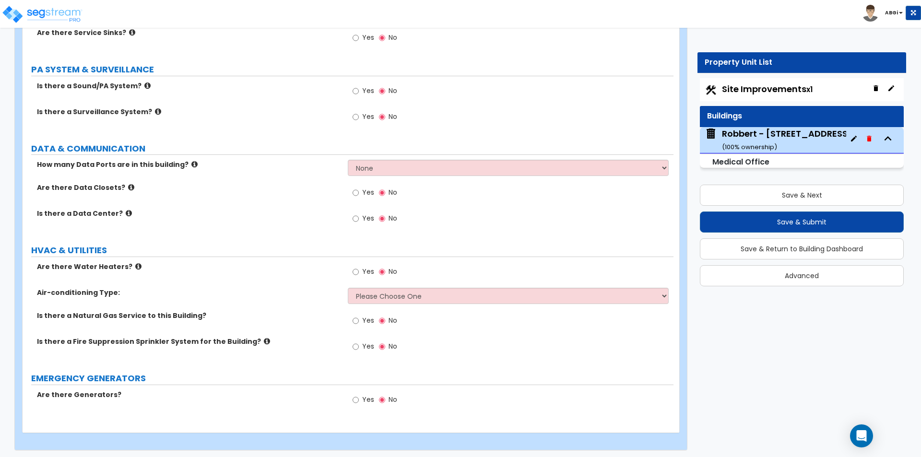
scroll to position [5242, 0]
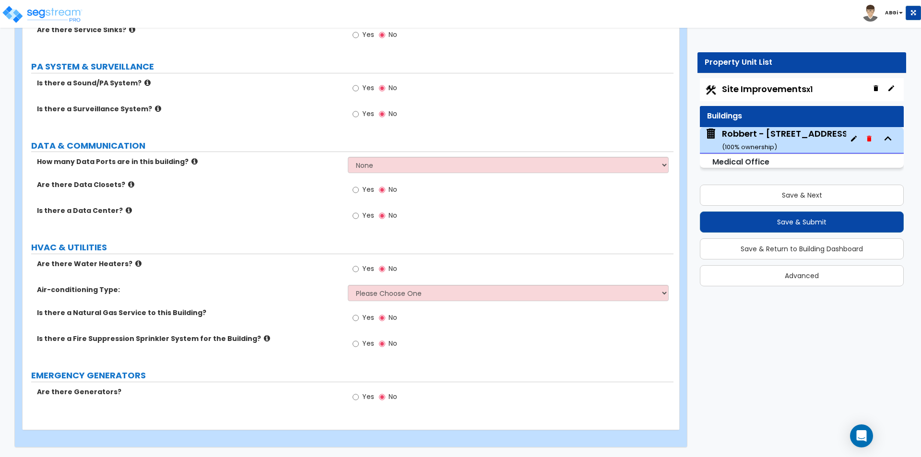
click at [128, 183] on icon at bounding box center [131, 184] width 6 height 7
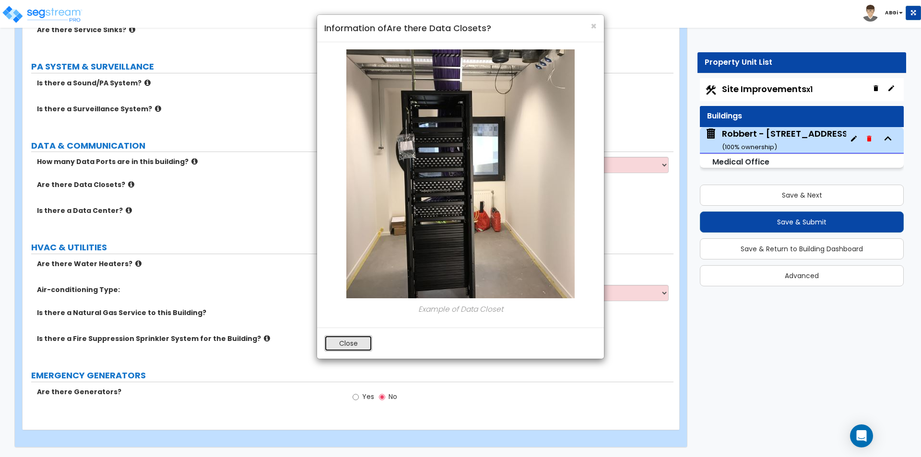
click at [334, 337] on button "Close" at bounding box center [348, 343] width 48 height 16
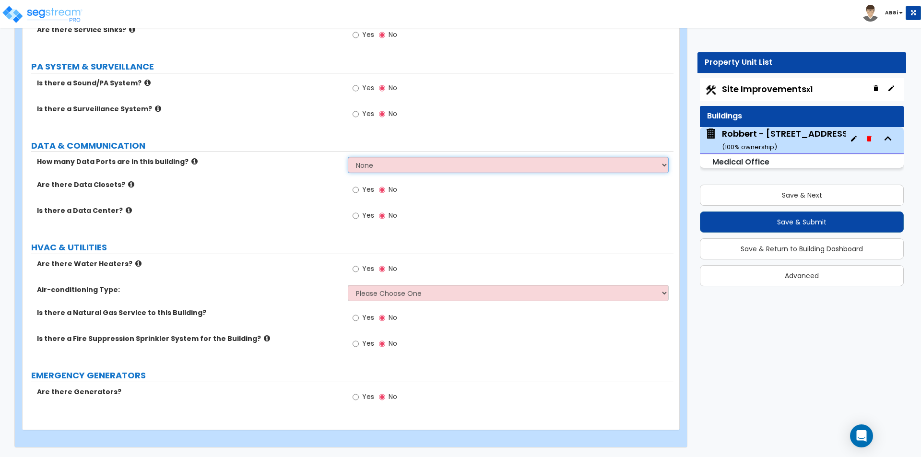
click at [387, 167] on select "None Please Estimate for Me Enter the Number of Data Ports" at bounding box center [508, 165] width 320 height 16
select select "1"
click at [348, 157] on select "None Please Estimate for Me Enter the Number of Data Ports" at bounding box center [508, 165] width 320 height 16
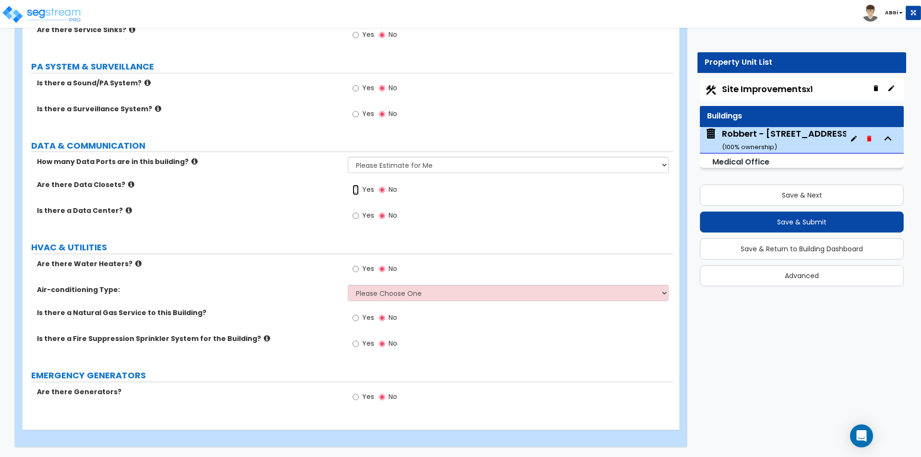
click at [355, 189] on input "Yes" at bounding box center [356, 190] width 6 height 11
radio input "true"
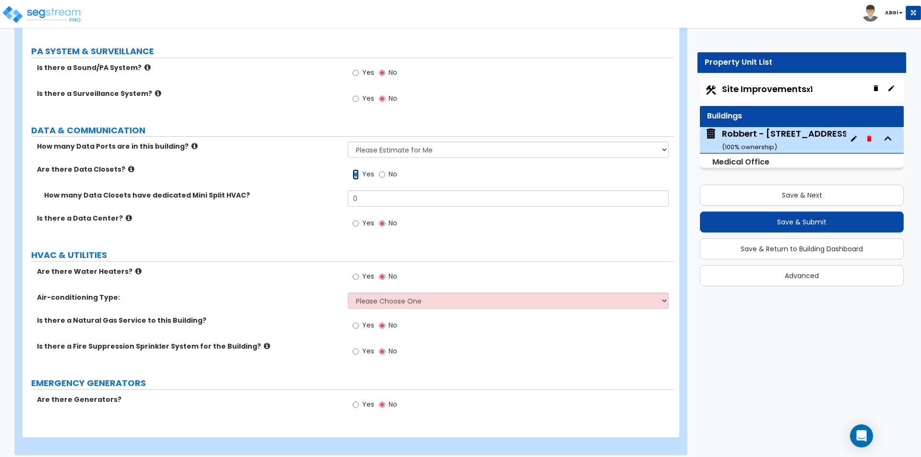
scroll to position [5265, 0]
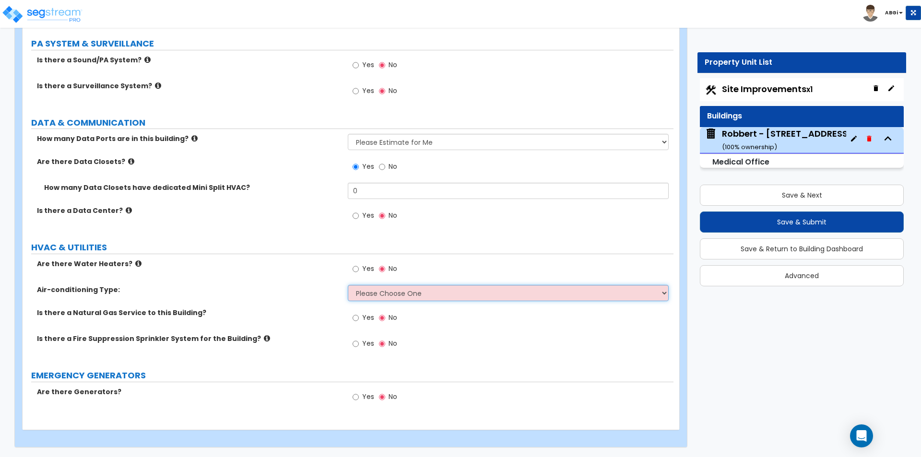
click at [386, 293] on select "Please Choose One Rooftop Unit Furnace-Condenser Forced Air Split Heating/Cooli…" at bounding box center [508, 293] width 320 height 16
select select "2"
click at [348, 285] on select "Please Choose One Rooftop Unit Furnace-Condenser Forced Air Split Heating/Cooli…" at bounding box center [508, 293] width 320 height 16
click at [416, 290] on select "Please Choose One Rooftop Unit Furnace-Condenser Forced Air Split Heating/Cooli…" at bounding box center [508, 293] width 320 height 16
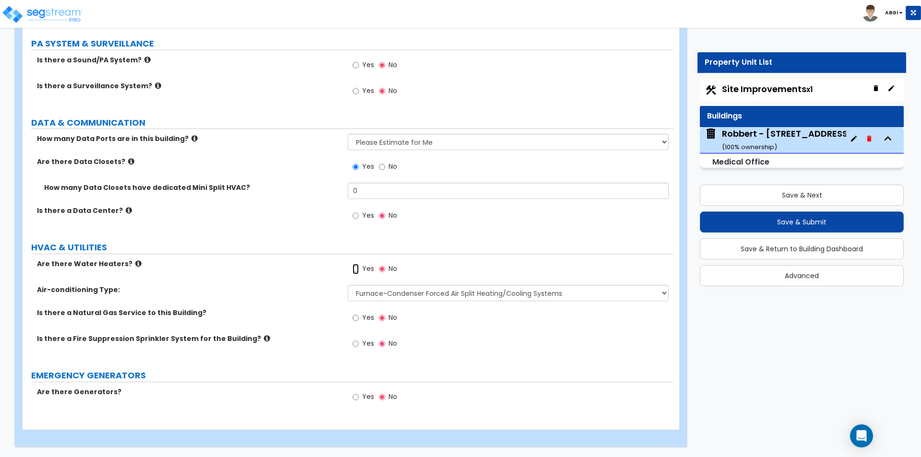
click at [358, 269] on input "Yes" at bounding box center [356, 269] width 6 height 11
radio input "true"
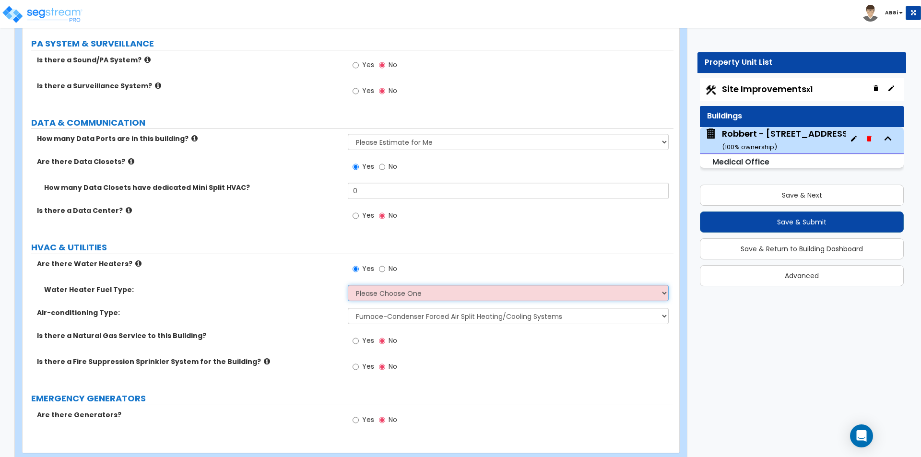
click at [400, 296] on select "Please Choose One Gas Electric" at bounding box center [508, 293] width 320 height 16
select select "1"
click at [348, 285] on select "Please Choose One Gas Electric" at bounding box center [508, 293] width 320 height 16
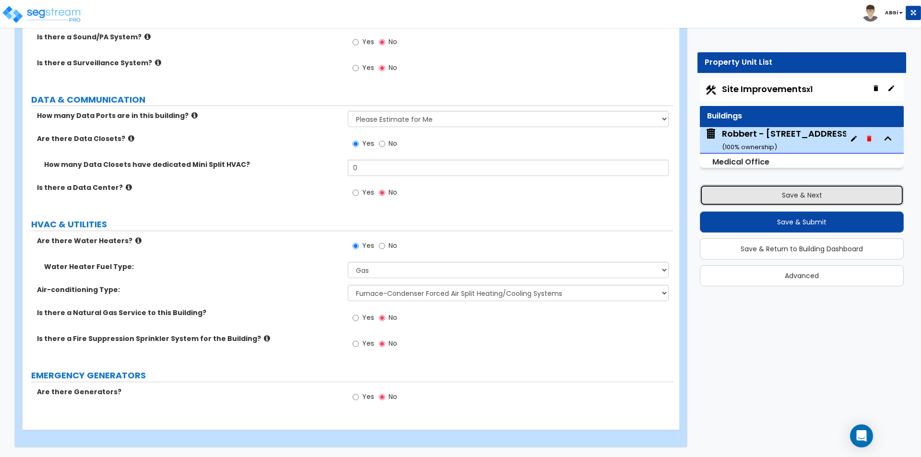
click at [775, 196] on button "Save & Next" at bounding box center [802, 195] width 204 height 21
select select "2"
select select "1"
select select "2"
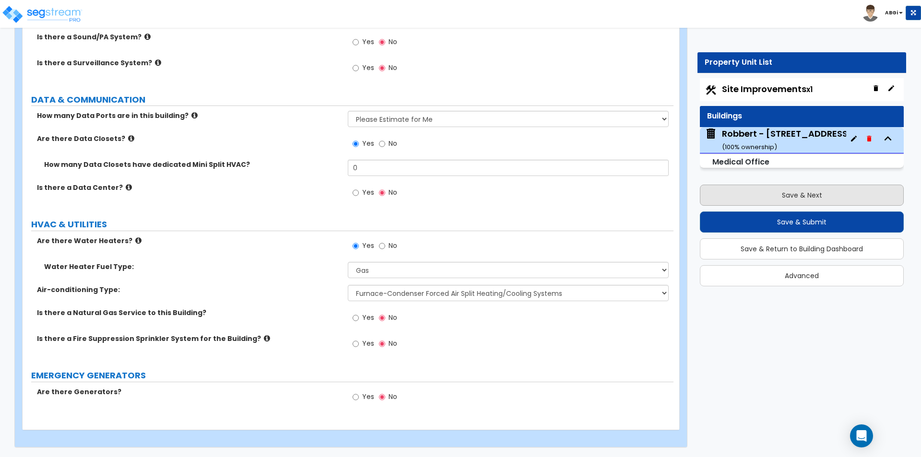
select select "1"
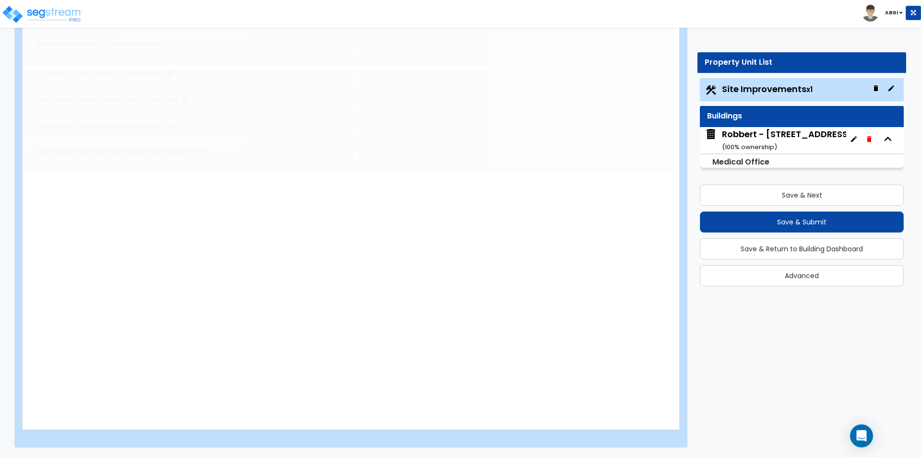
scroll to position [0, 0]
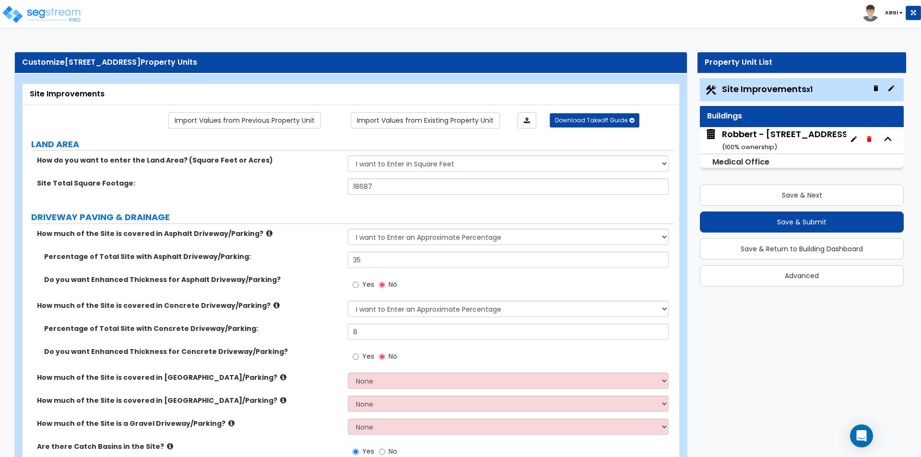
select select "2"
select select "1"
select select "2"
select select "1"
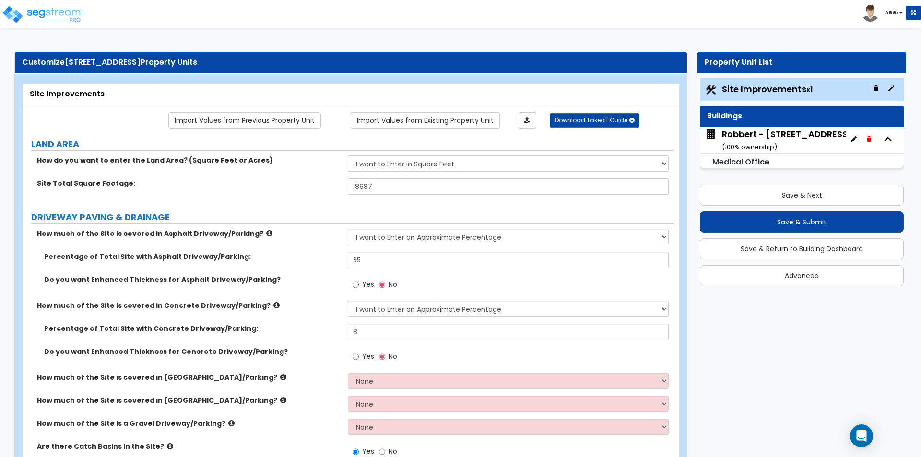
select select "1"
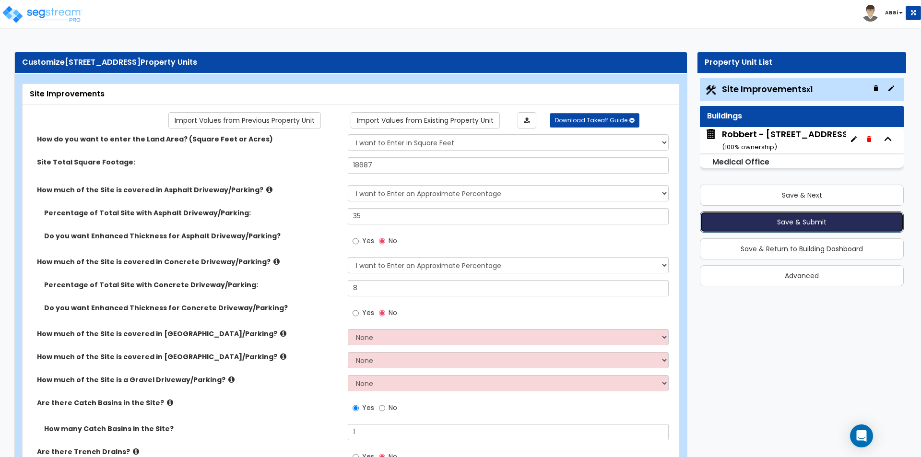
click at [811, 217] on button "Save & Submit" at bounding box center [802, 222] width 204 height 21
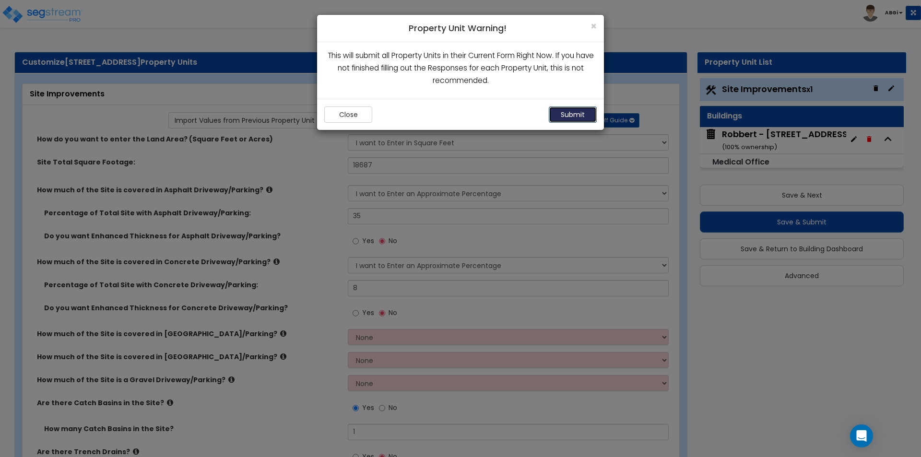
click at [564, 112] on button "Submit" at bounding box center [573, 115] width 48 height 16
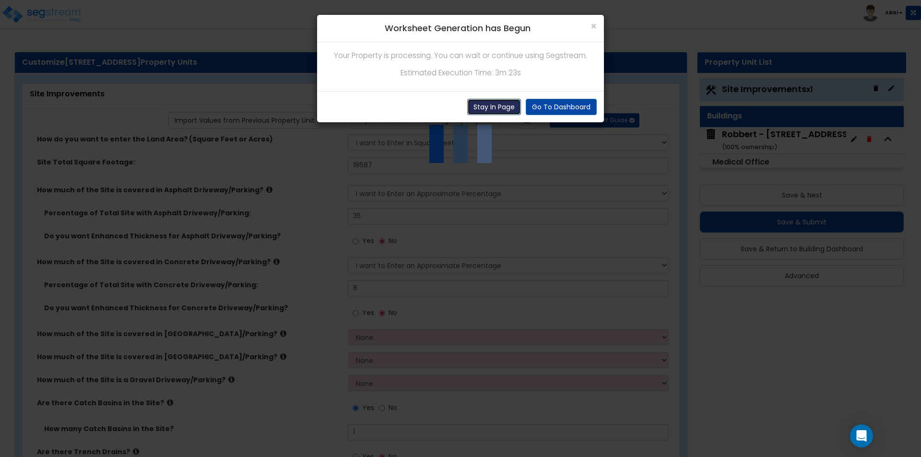
click at [482, 109] on button "Stay In Page" at bounding box center [494, 107] width 54 height 16
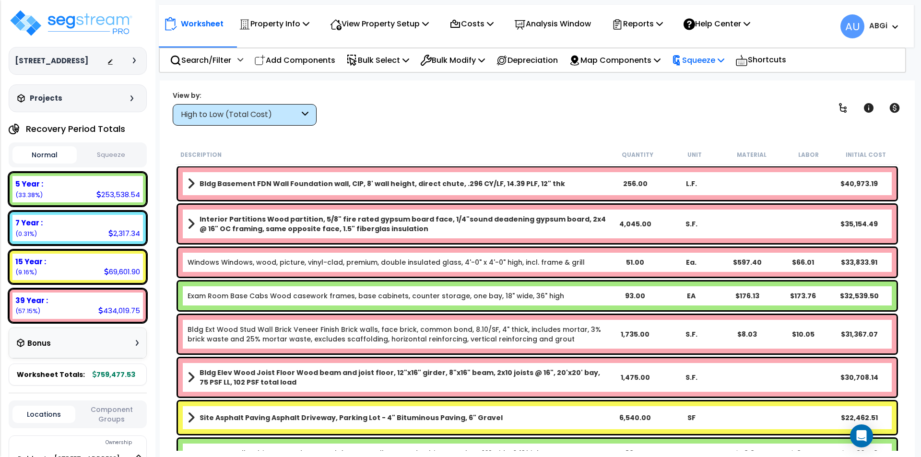
click at [719, 61] on p "Squeeze" at bounding box center [698, 60] width 53 height 13
click at [710, 75] on link "Squeeze" at bounding box center [714, 81] width 95 height 19
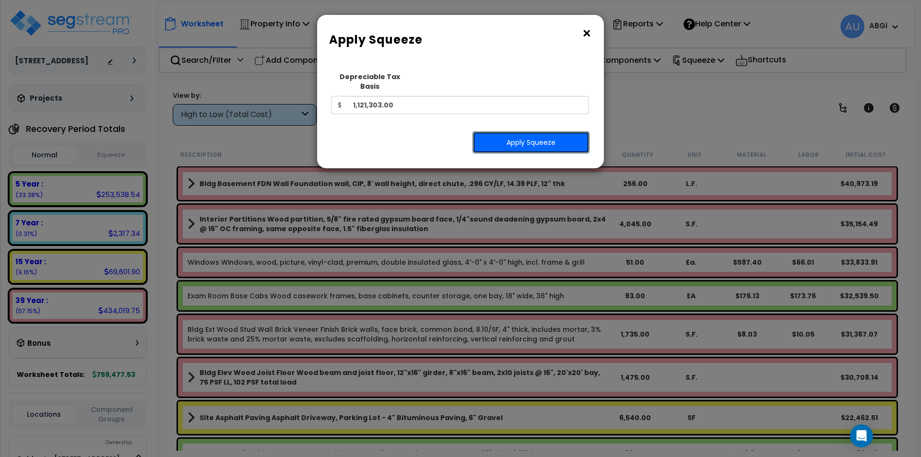
click at [522, 136] on button "Apply Squeeze" at bounding box center [531, 142] width 117 height 22
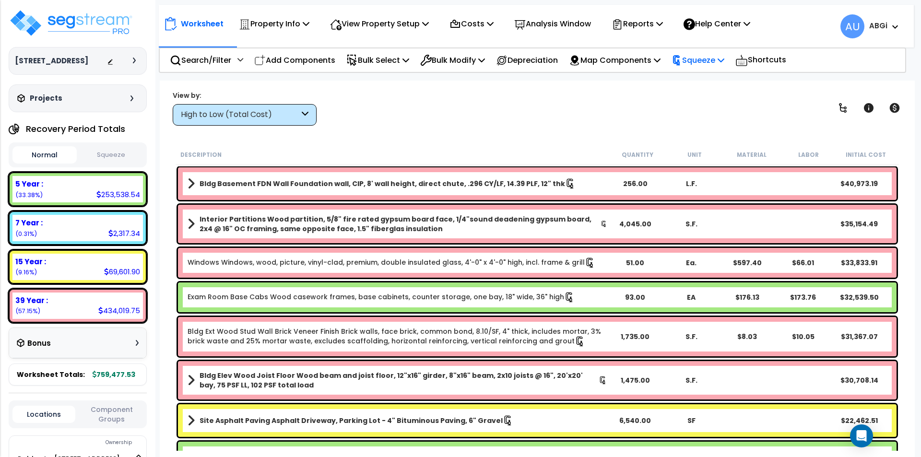
click at [717, 60] on p "Squeeze" at bounding box center [698, 60] width 53 height 13
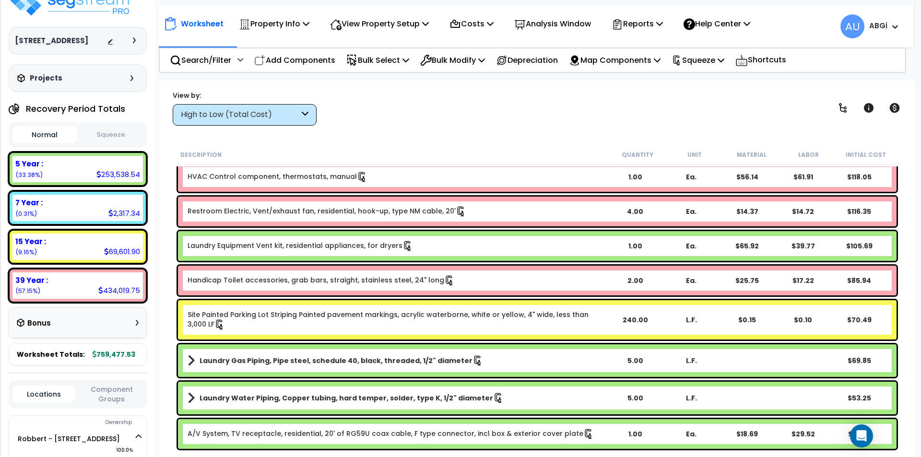
scroll to position [42, 0]
click at [107, 139] on button "Squeeze" at bounding box center [111, 135] width 64 height 17
